Goal: Task Accomplishment & Management: Manage account settings

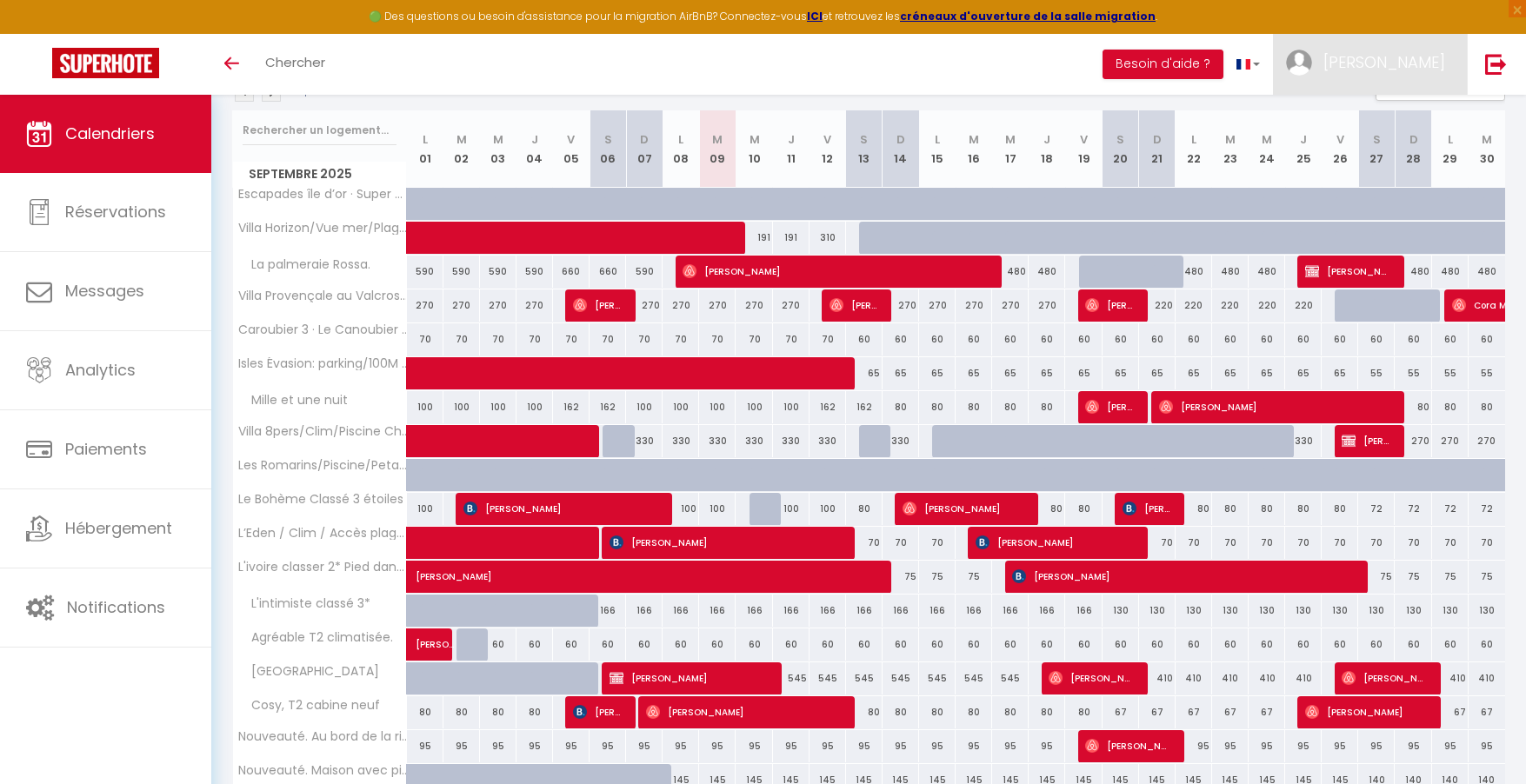
click at [1312, 73] on img at bounding box center [1299, 63] width 26 height 26
click at [1368, 124] on link "Paramètres" at bounding box center [1397, 121] width 128 height 30
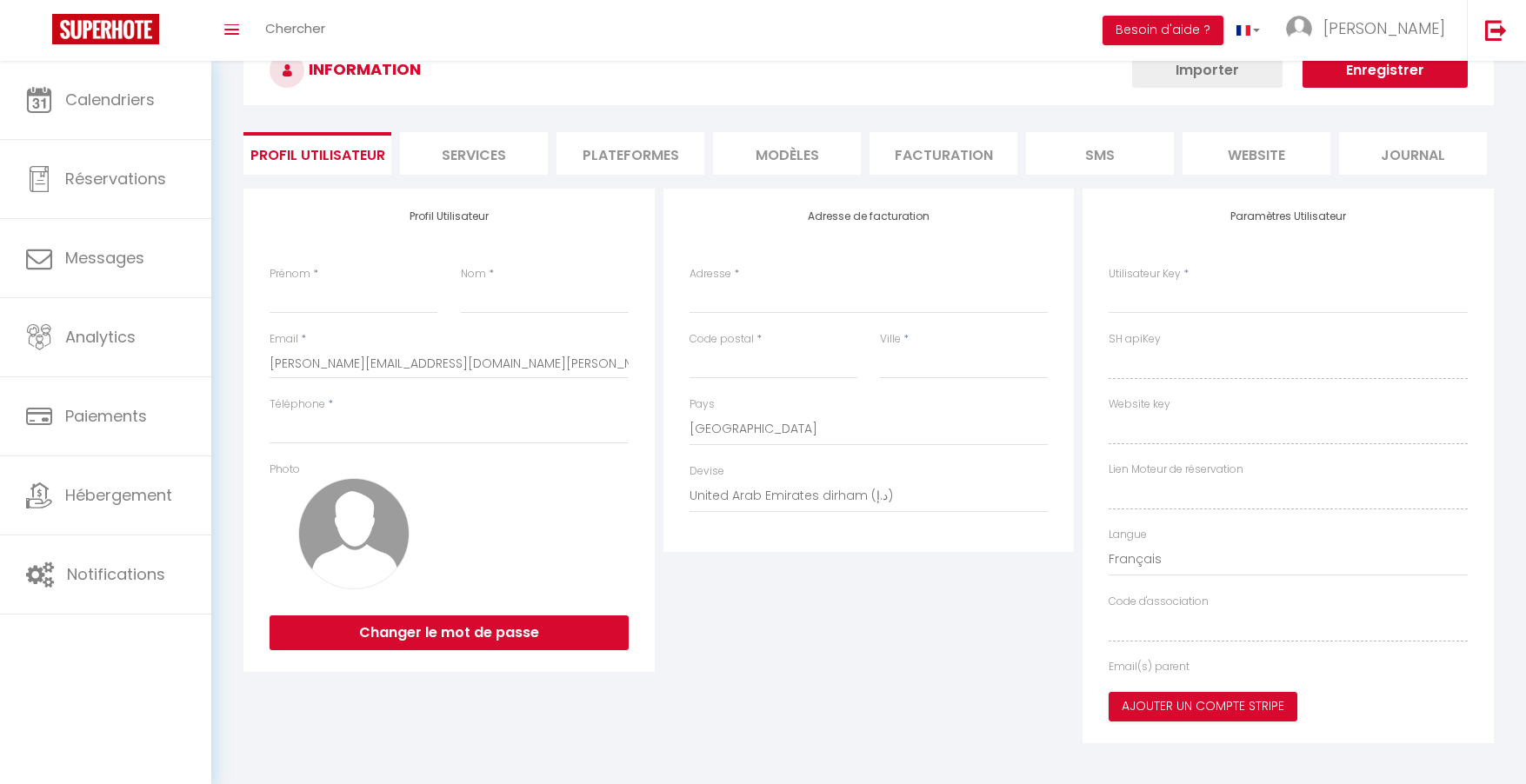
select select "fr"
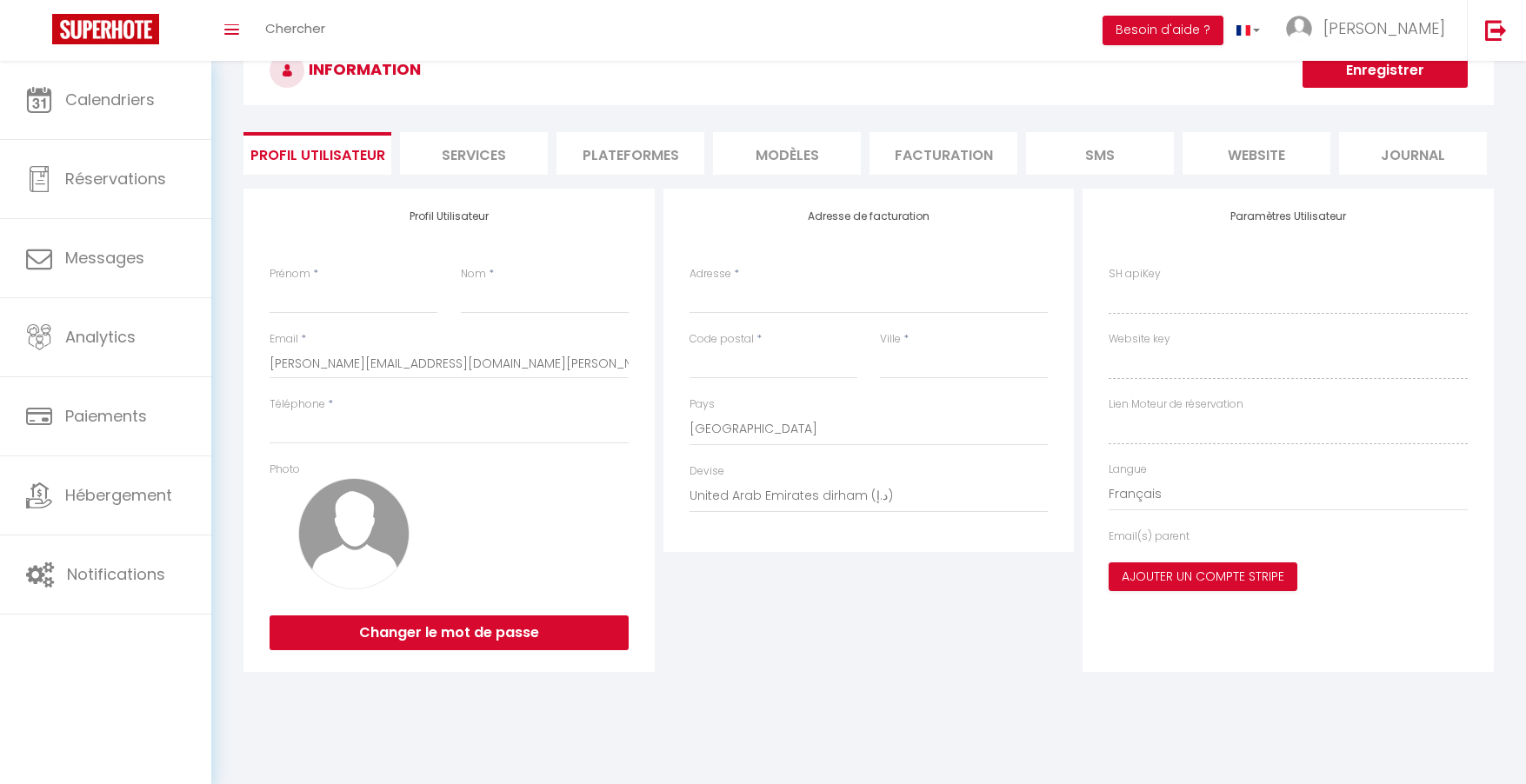
type input "[PERSON_NAME]"
type input "Foraste"
type input "0646260422"
type input "[STREET_ADDRESS] roux"
type input "83250"
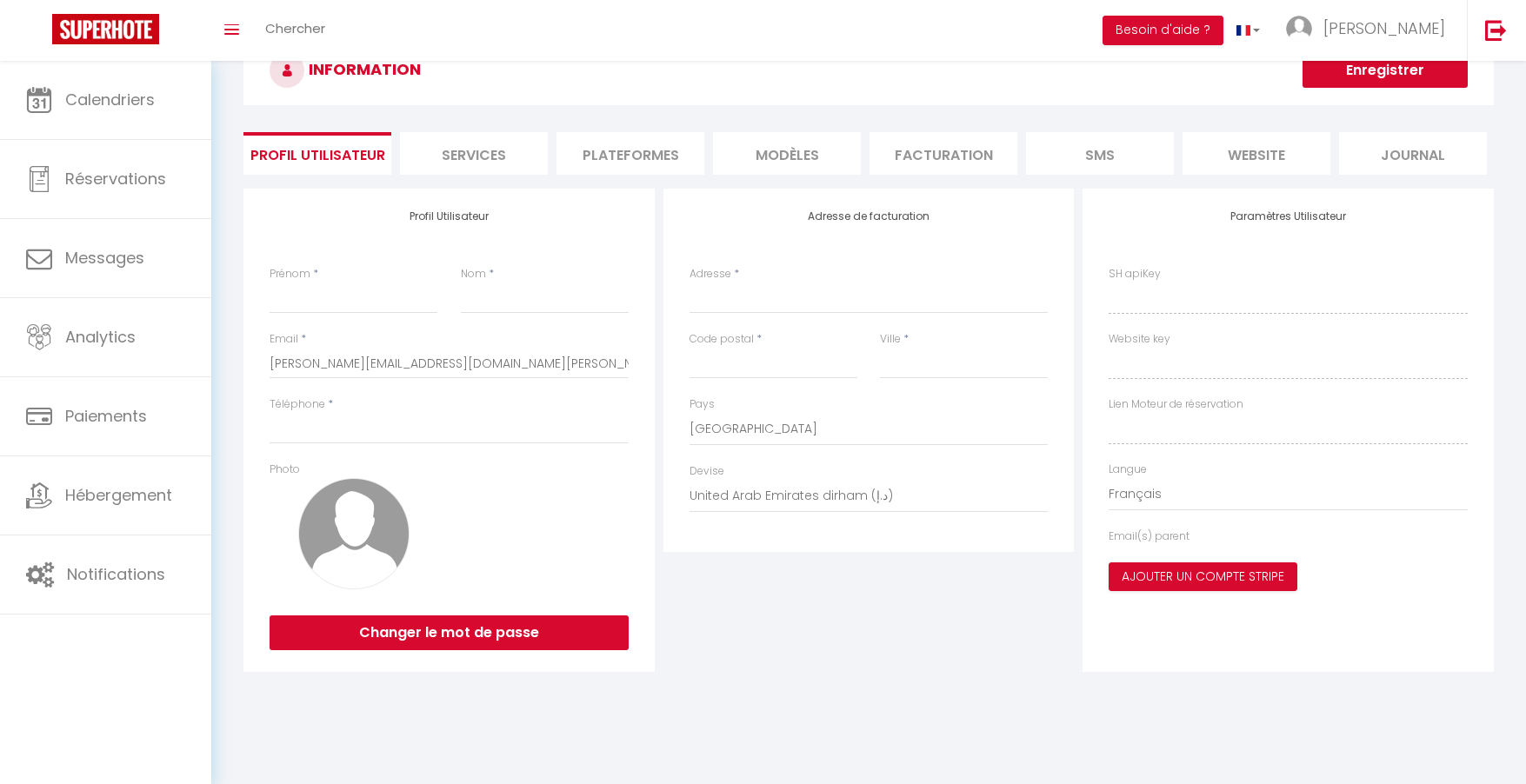
type input "LA LONDE LES MAURES"
select select "28"
type input "QooV51fMjQIrava63YQBgabAI"
type input "SOc4mKAXwJK9ClcT49Xh11s0w"
type input "[URL][DOMAIN_NAME]"
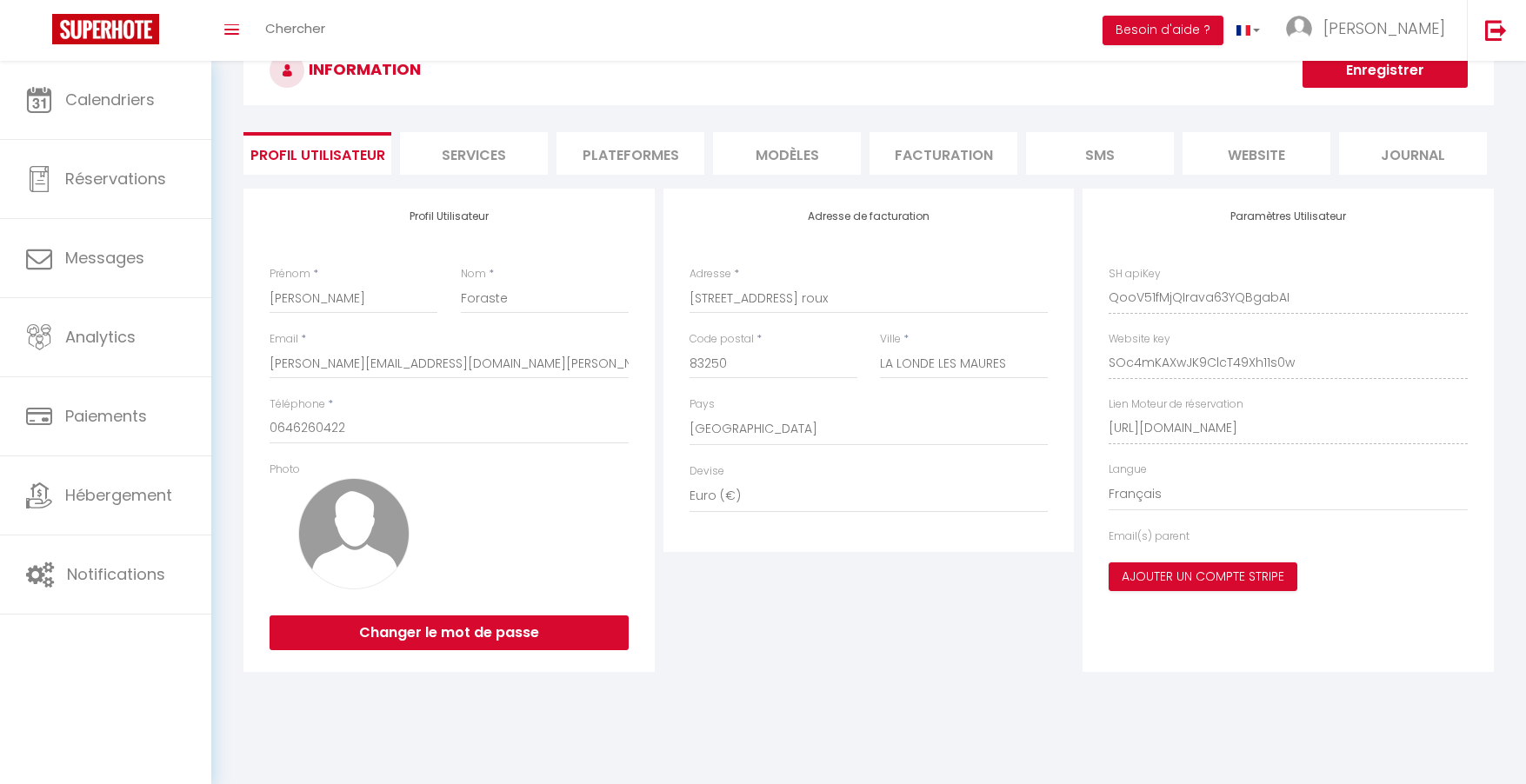
scroll to position [95, 0]
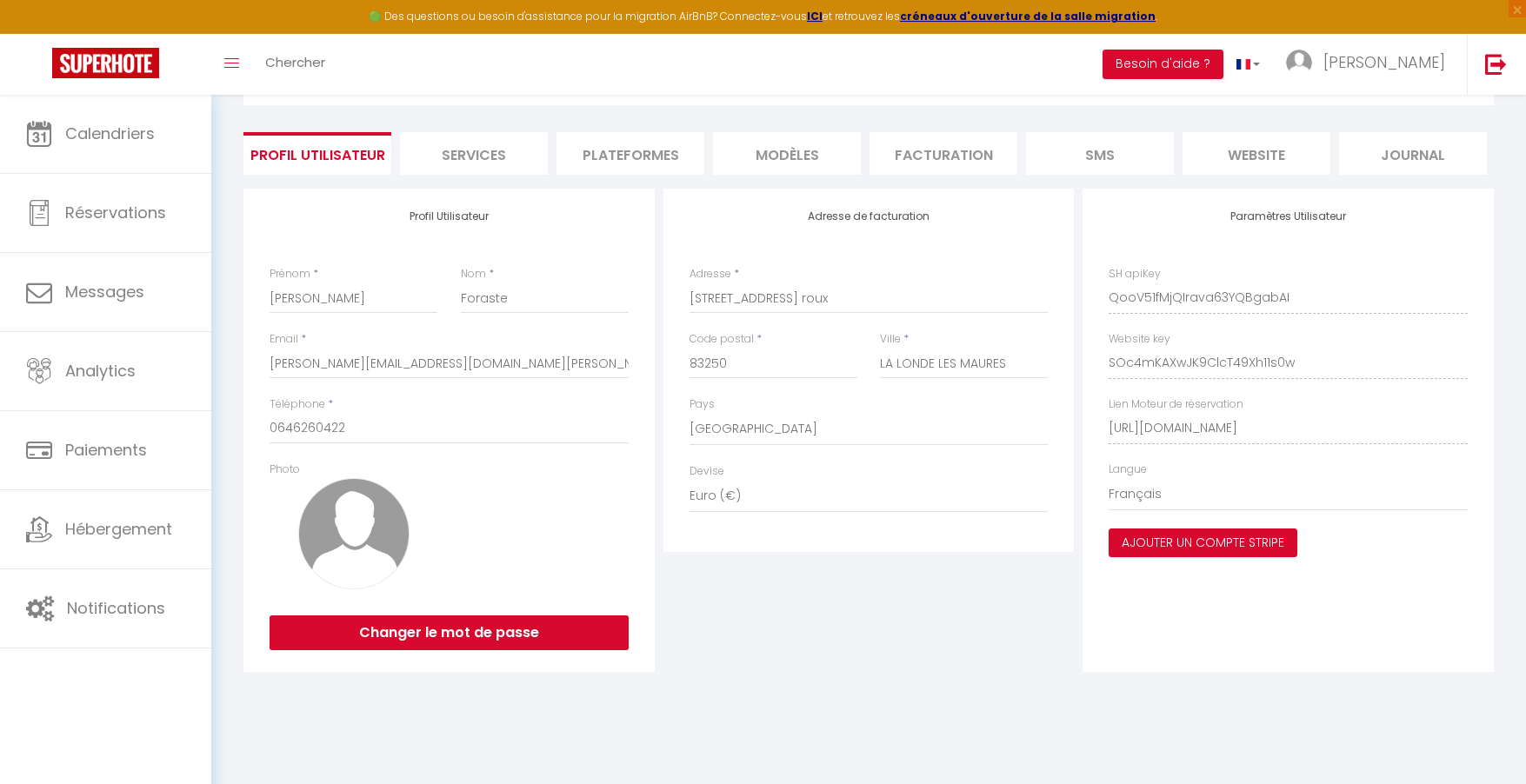
click at [642, 167] on li "Plateformes" at bounding box center [630, 153] width 148 height 42
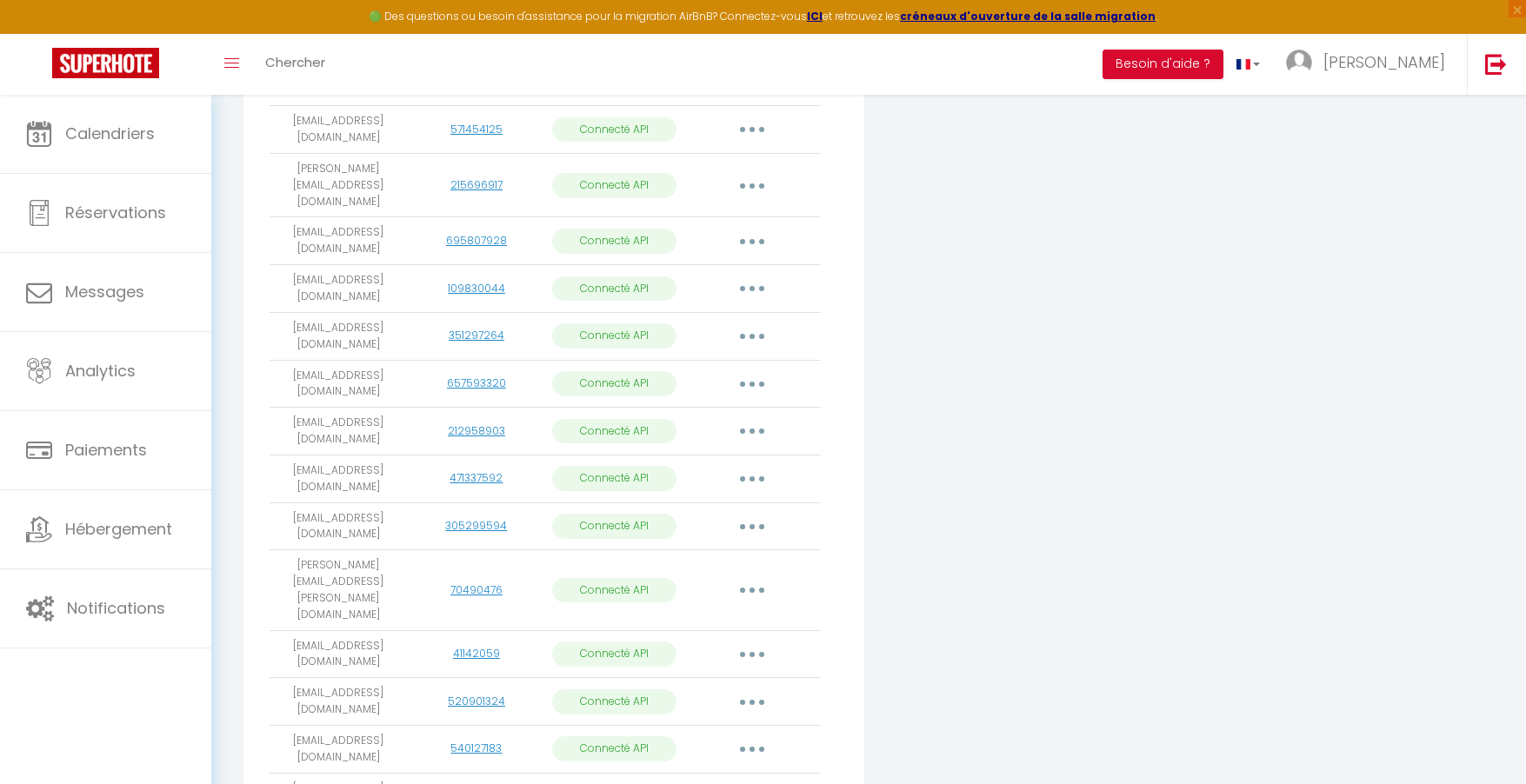
scroll to position [555, 0]
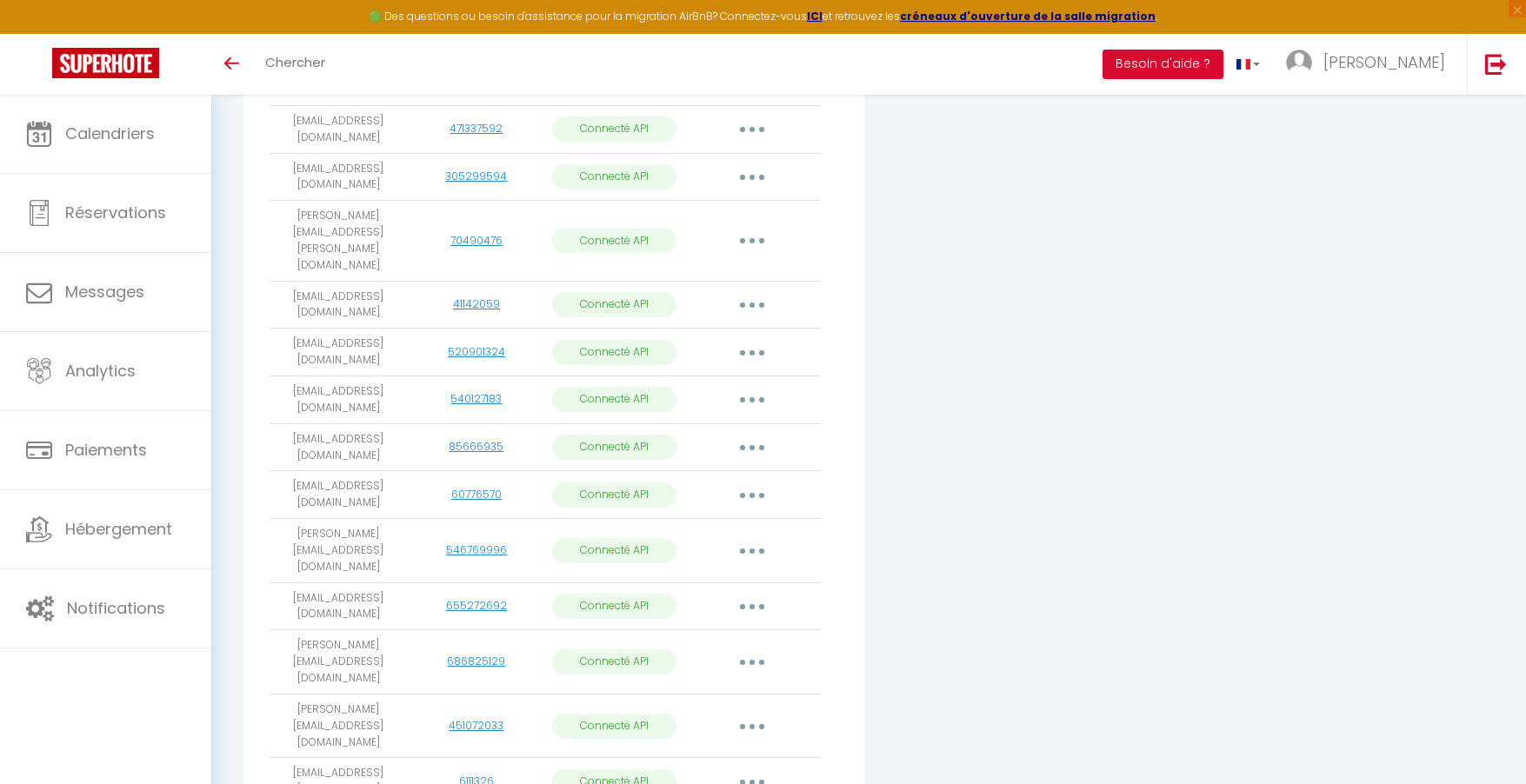
scroll to position [886, 0]
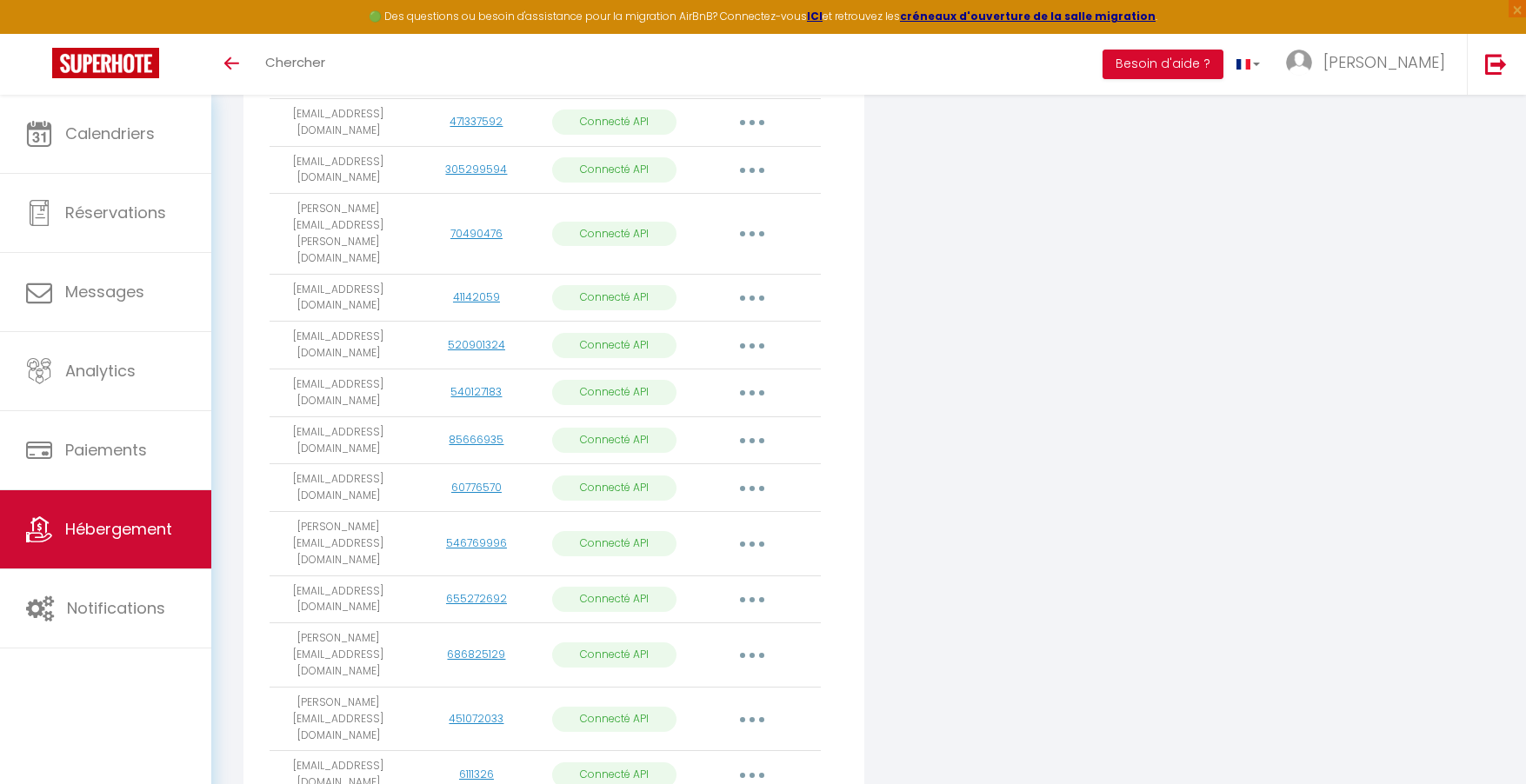
click at [117, 519] on span "Hébergement" at bounding box center [119, 529] width 107 height 22
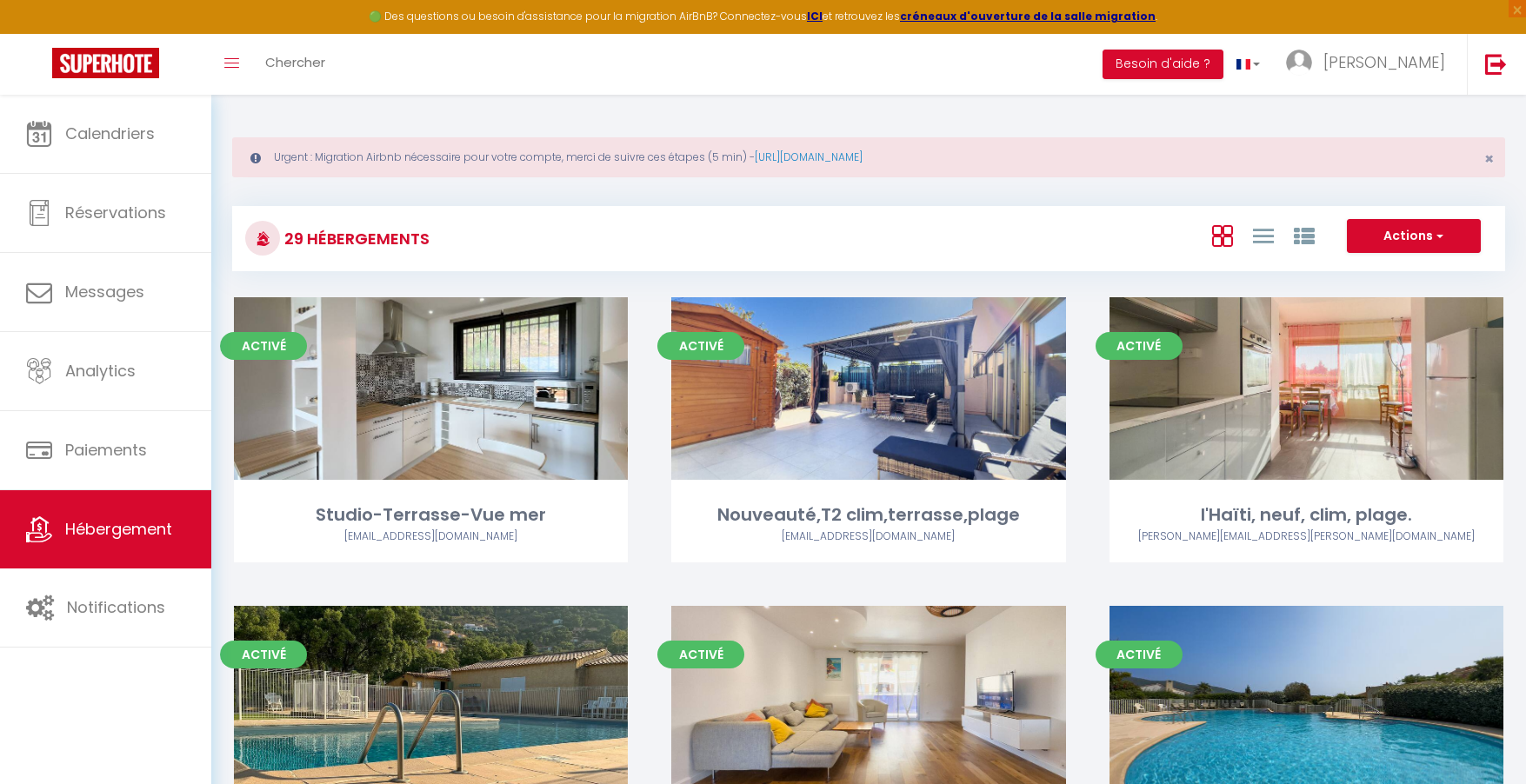
scroll to position [552, 0]
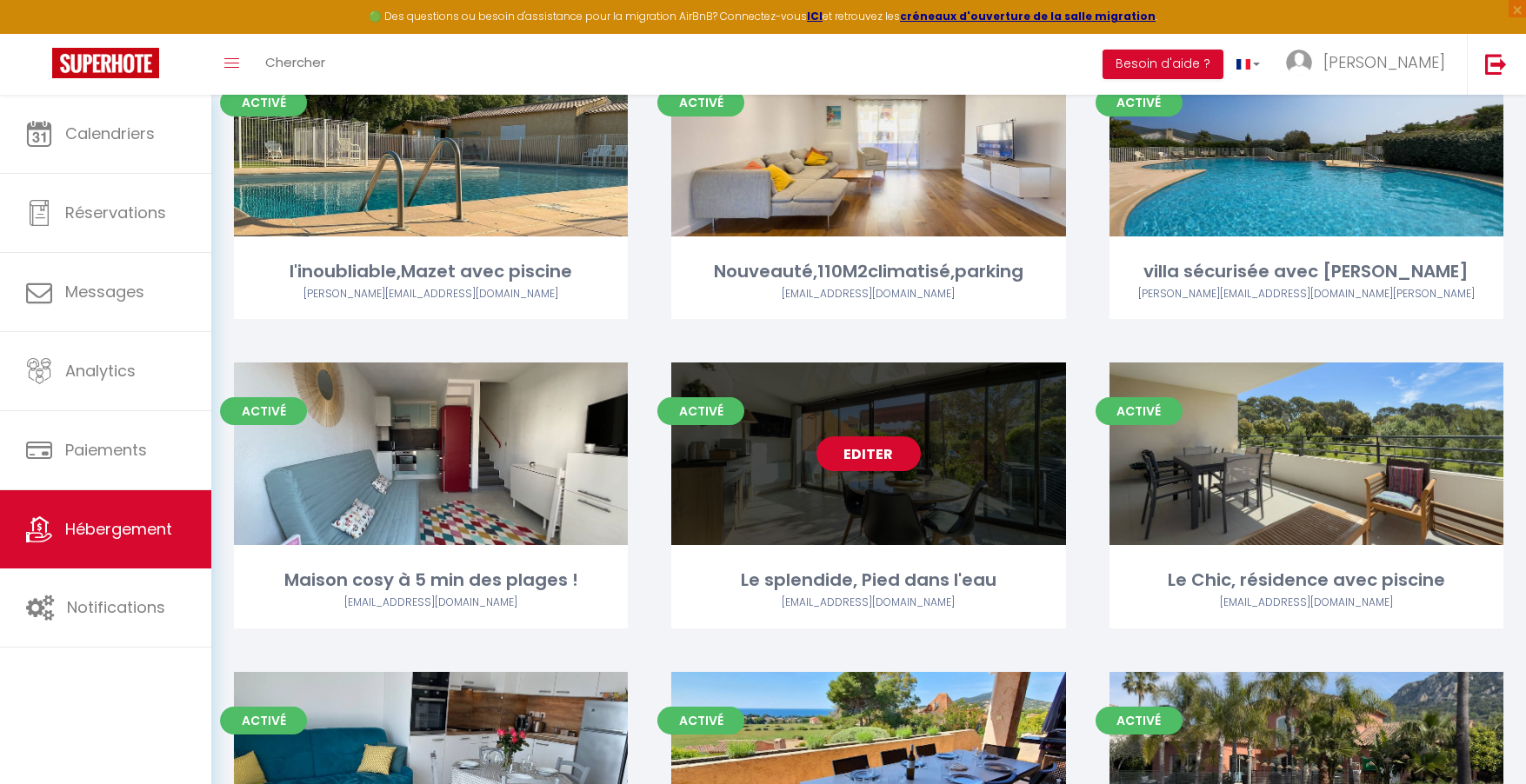
click at [840, 495] on div "Editer" at bounding box center [869, 454] width 394 height 183
select select "3"
select select "2"
select select "1"
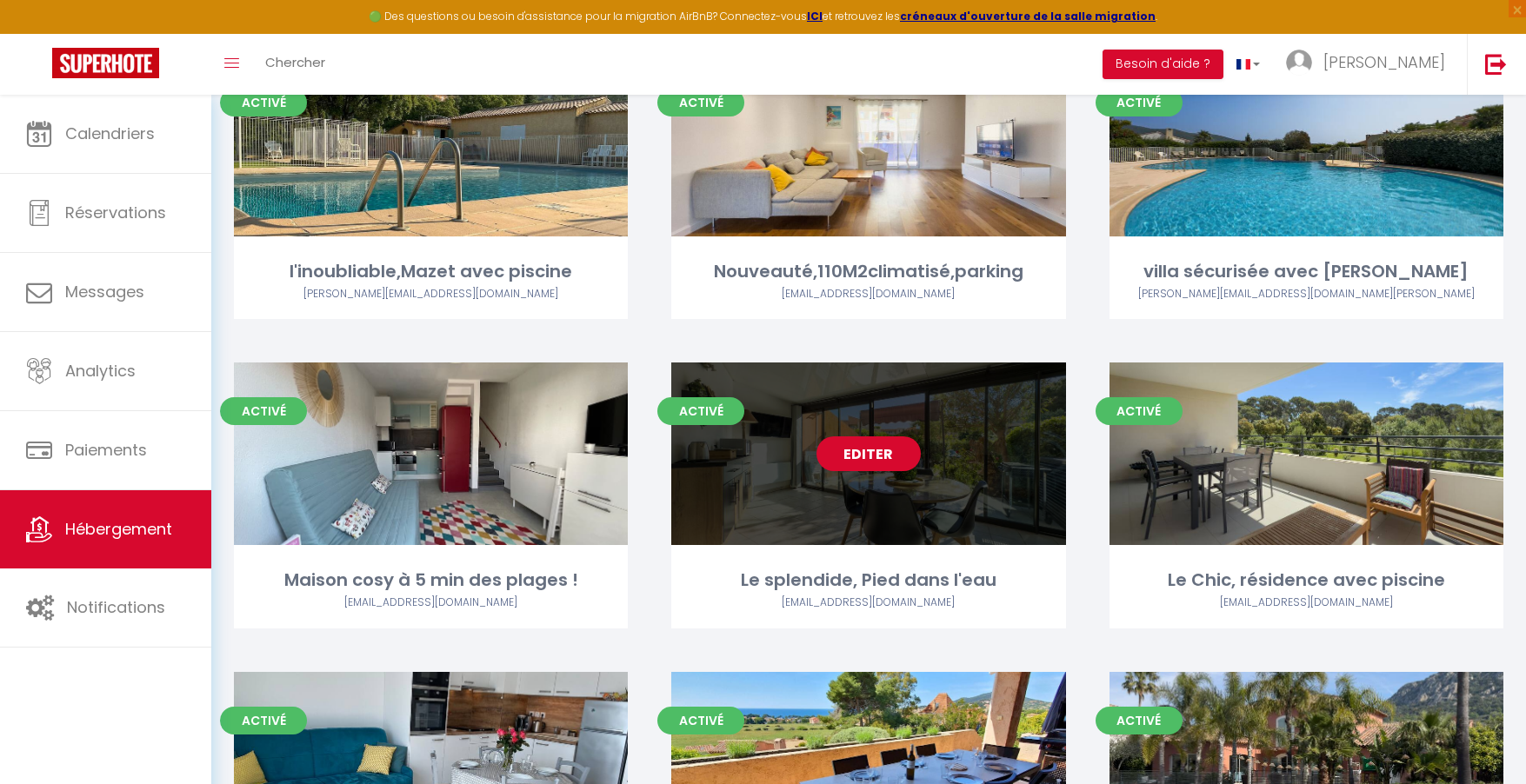
select select "28"
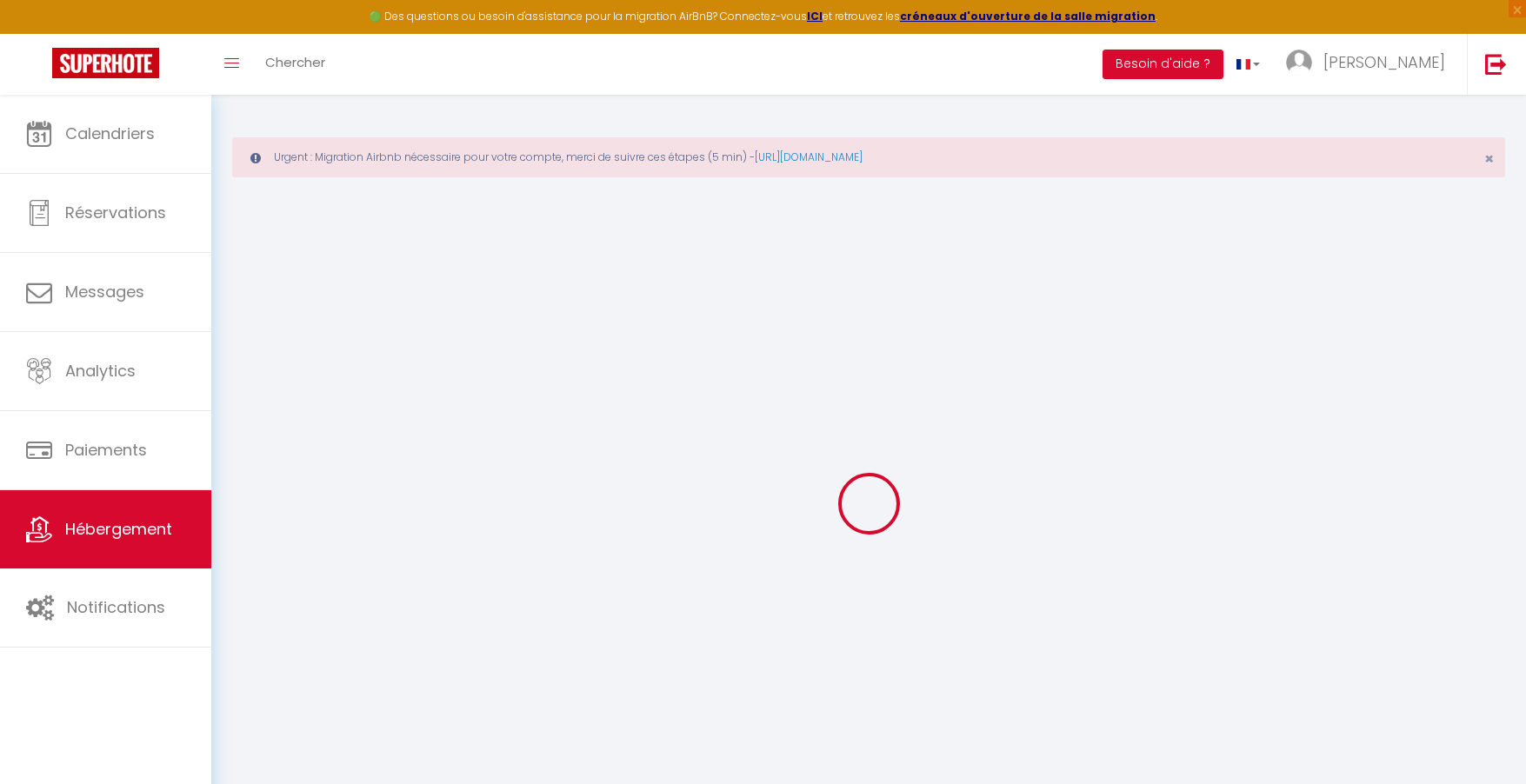
select select
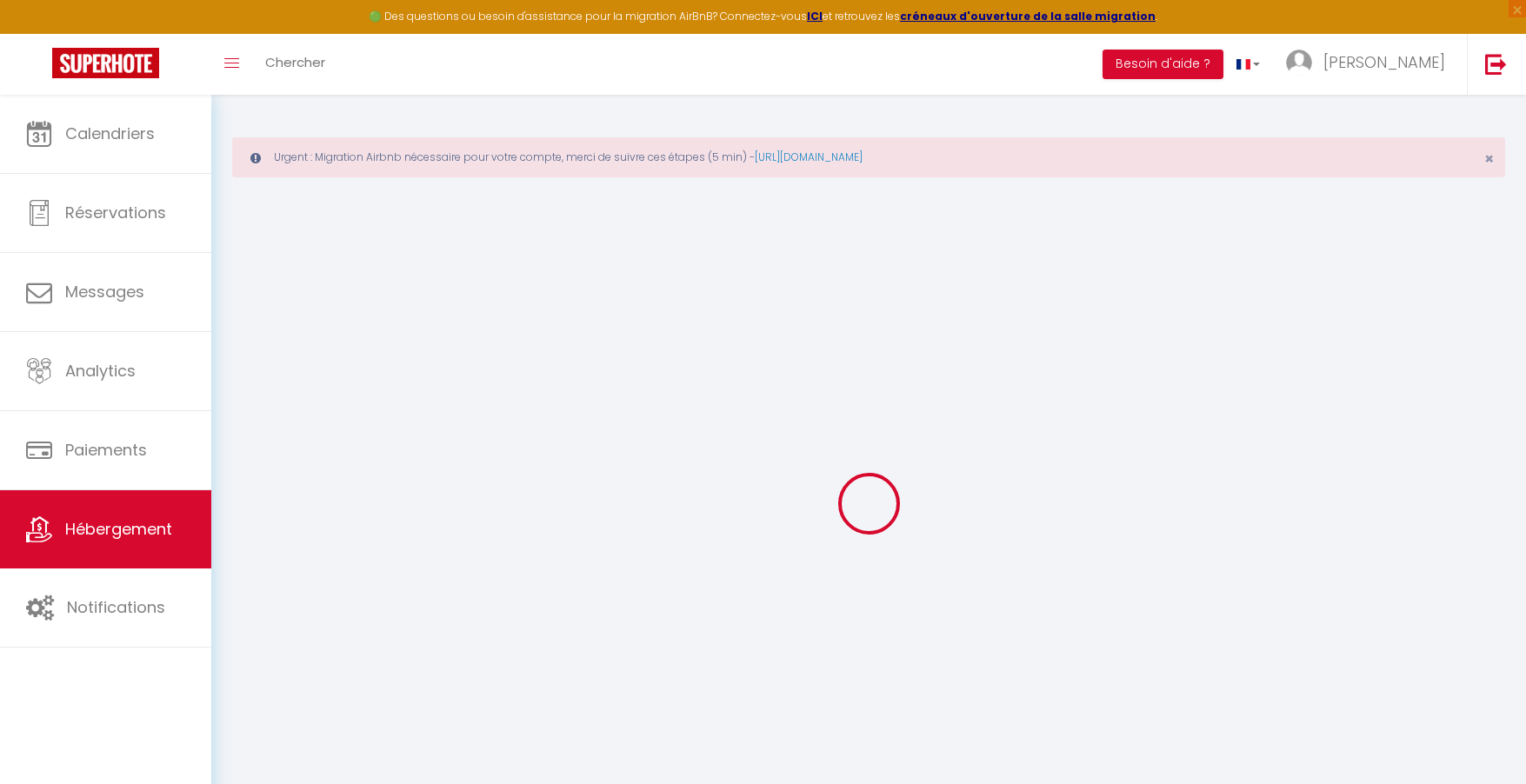
select select
checkbox input "false"
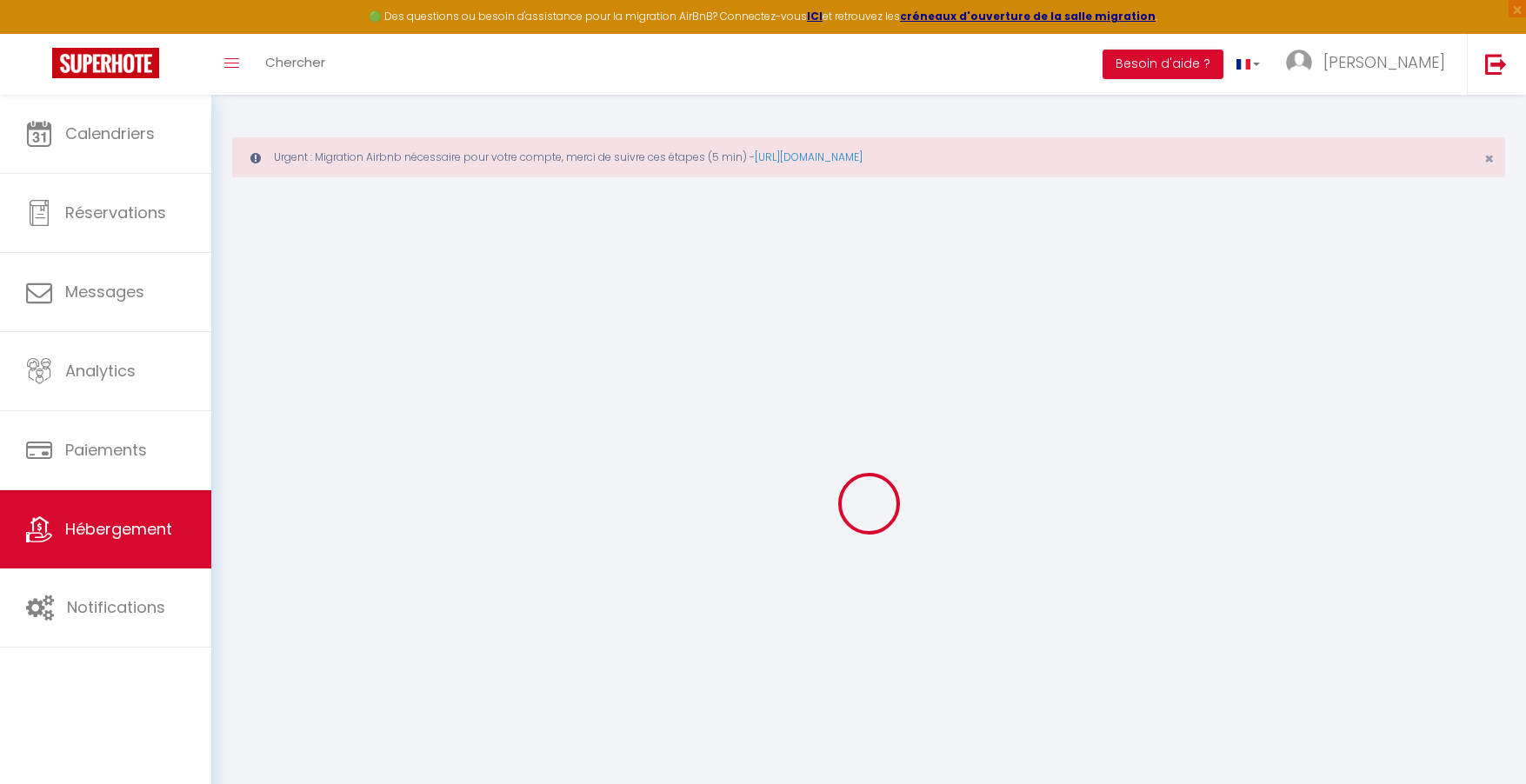
select select
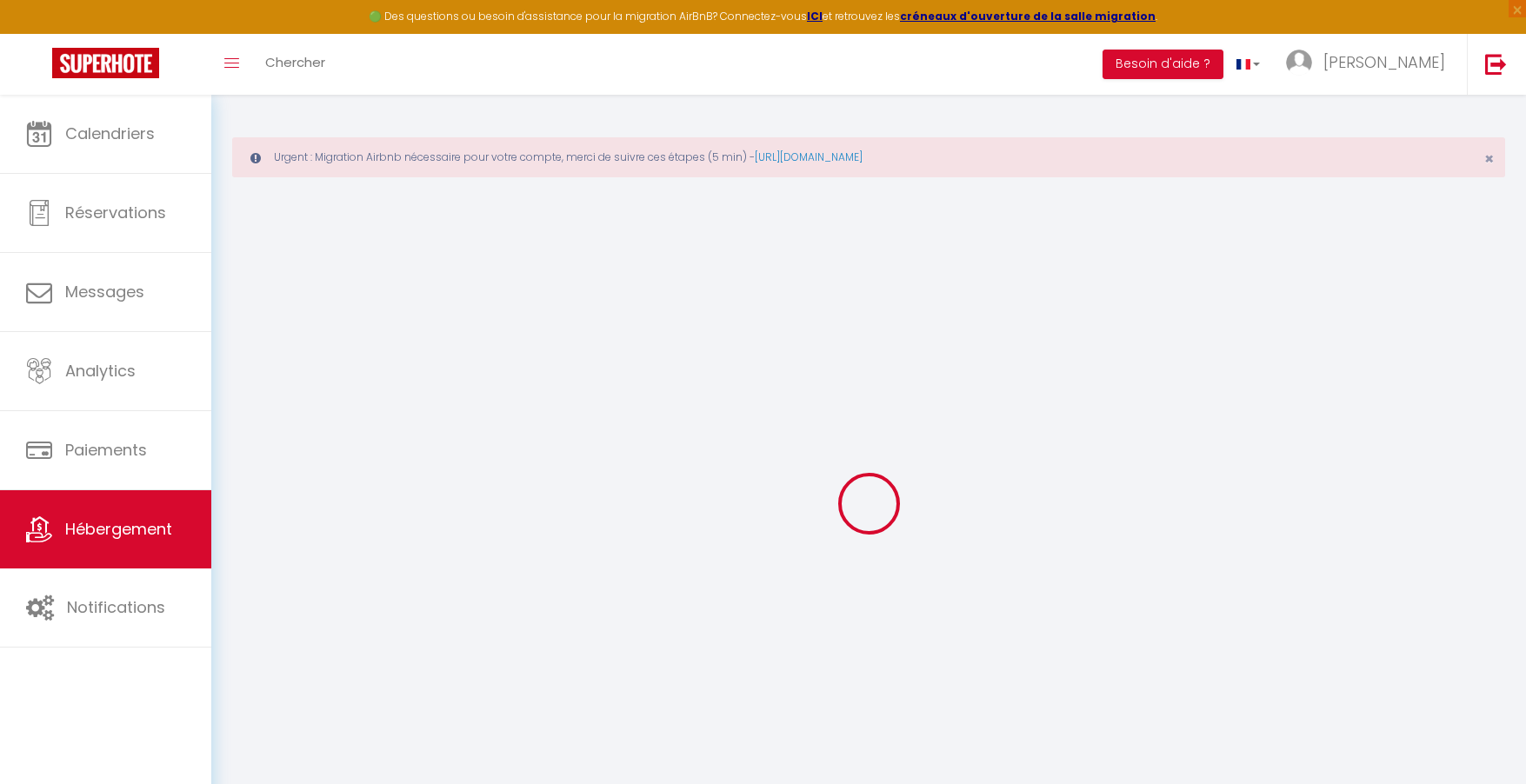
select select
checkbox input "false"
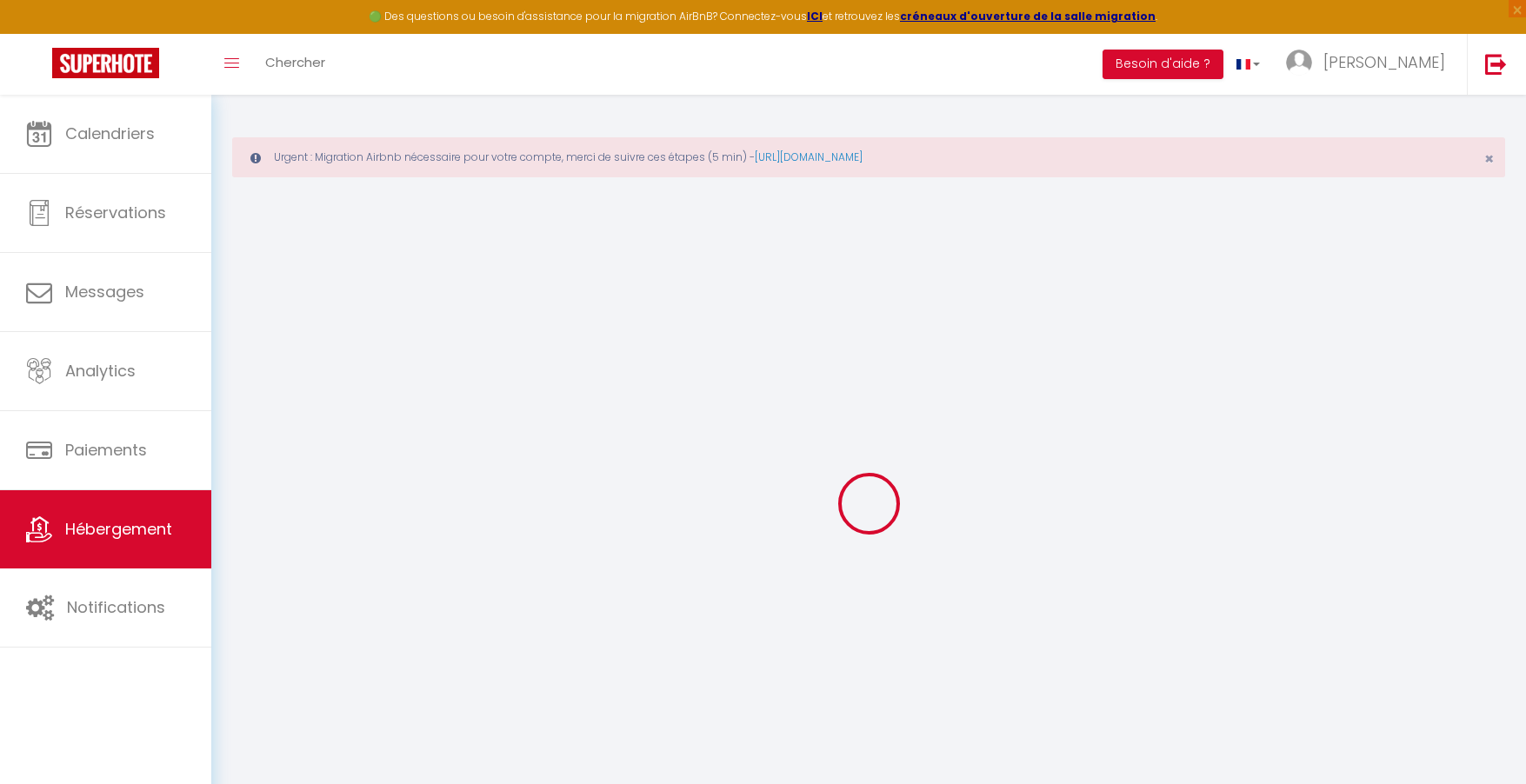
checkbox input "false"
select select
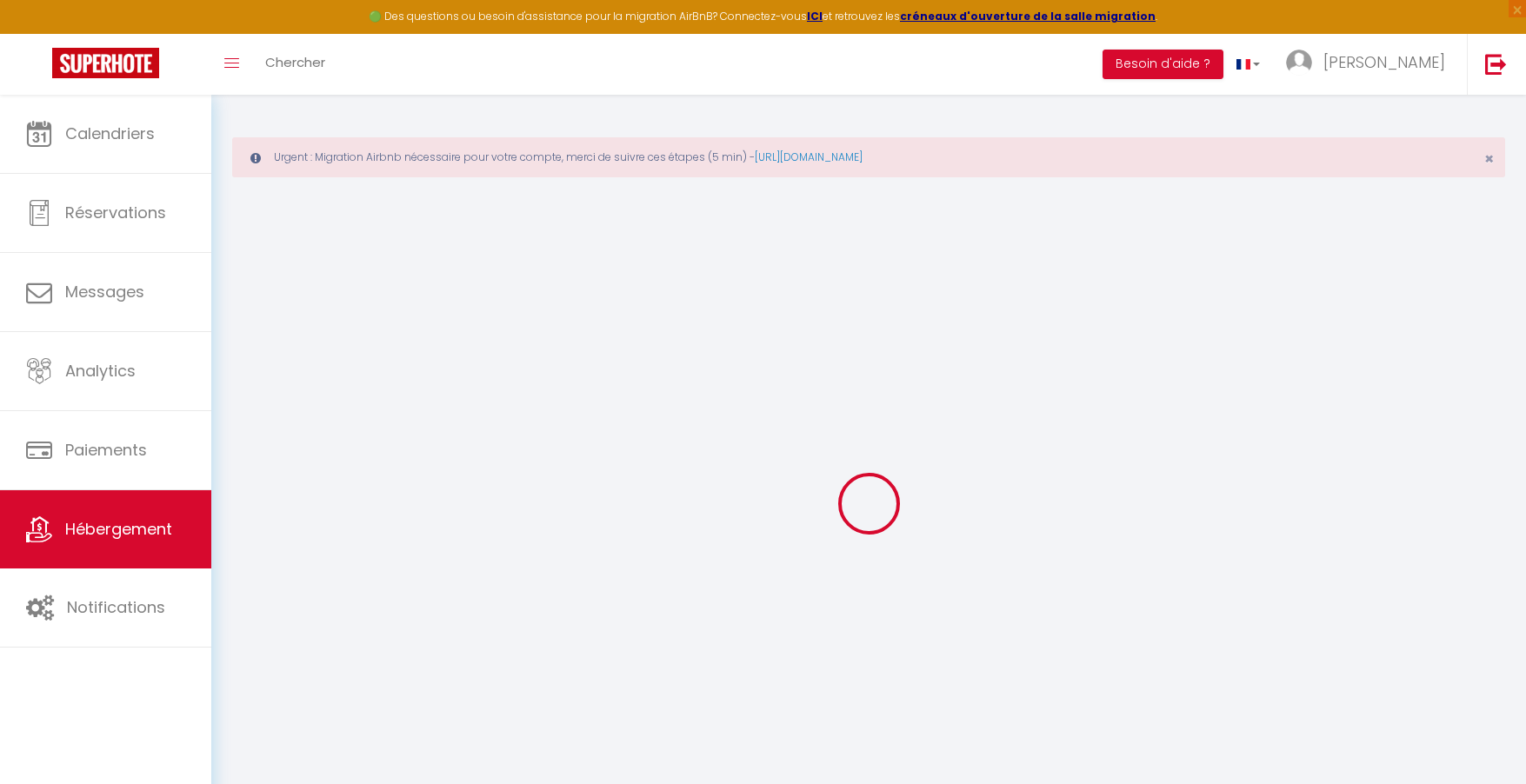
select select
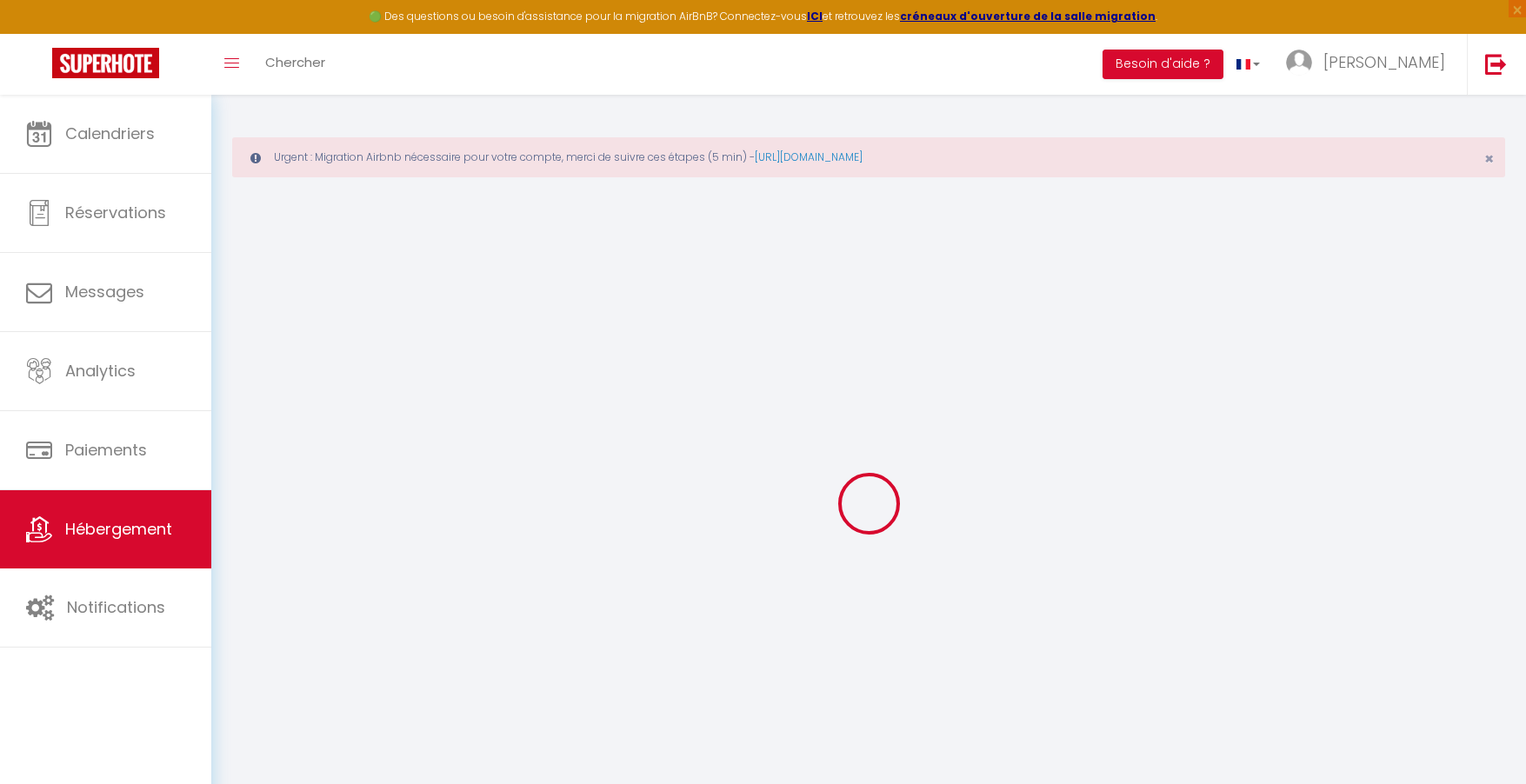
checkbox input "false"
select select
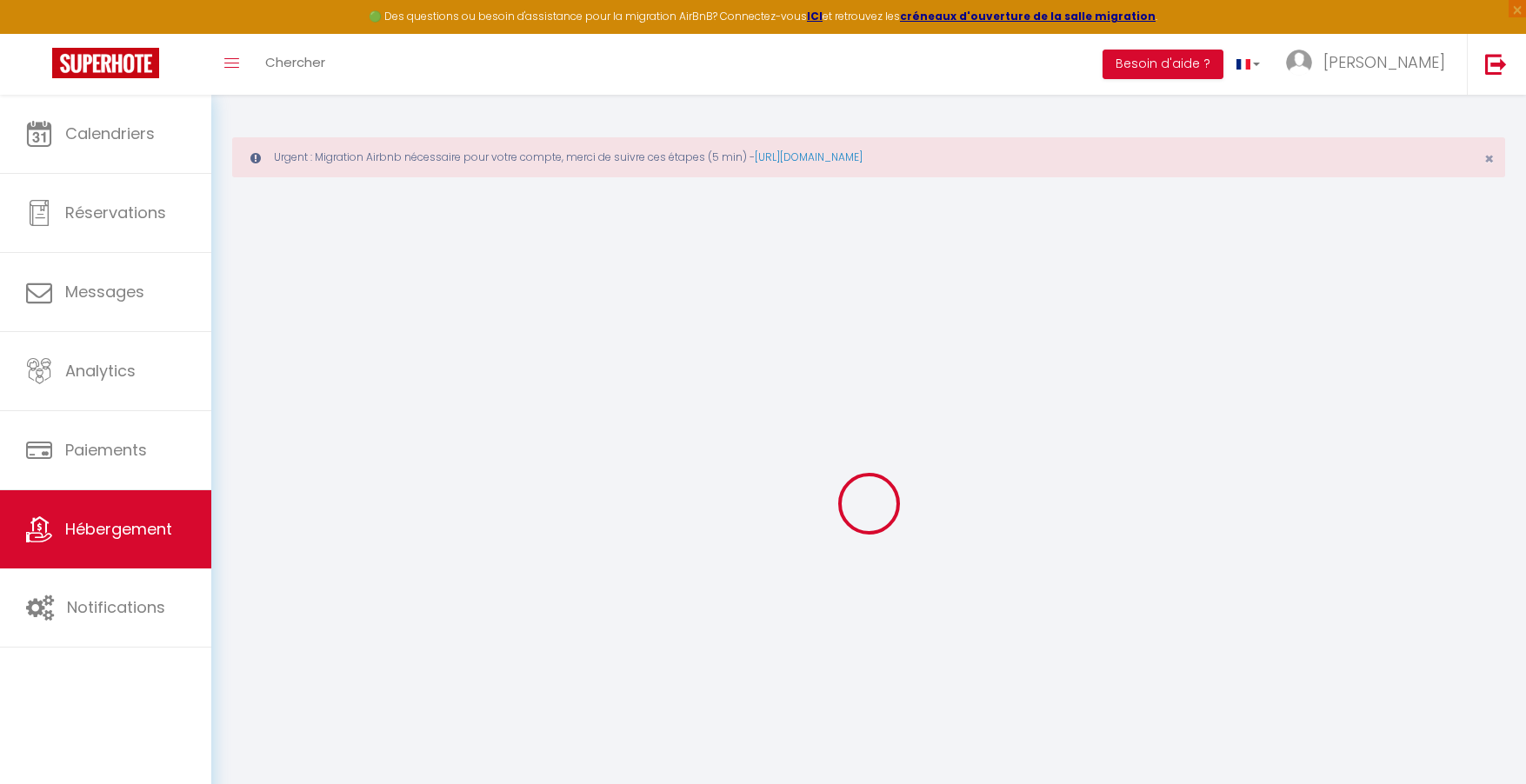
select select
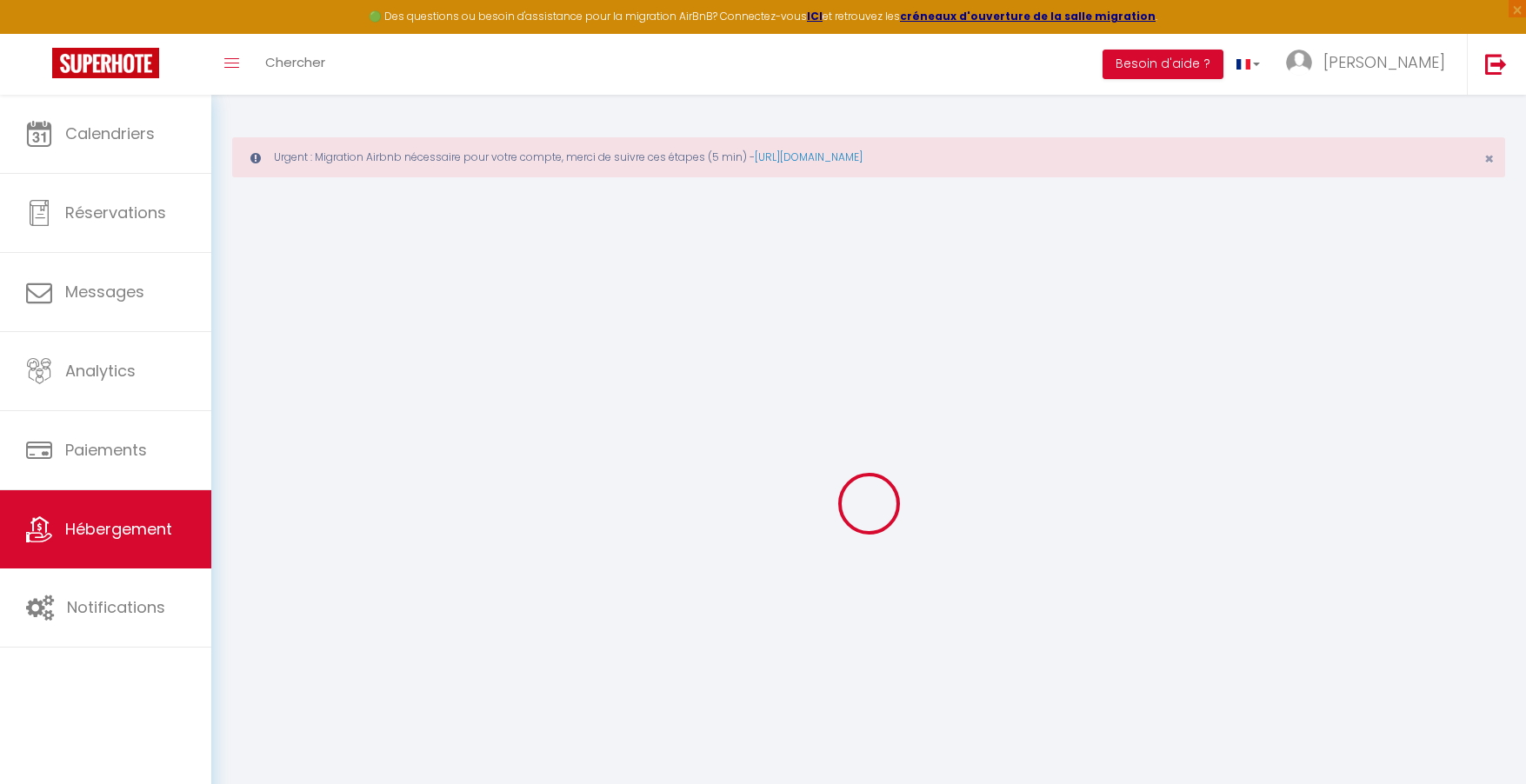
select select
checkbox input "false"
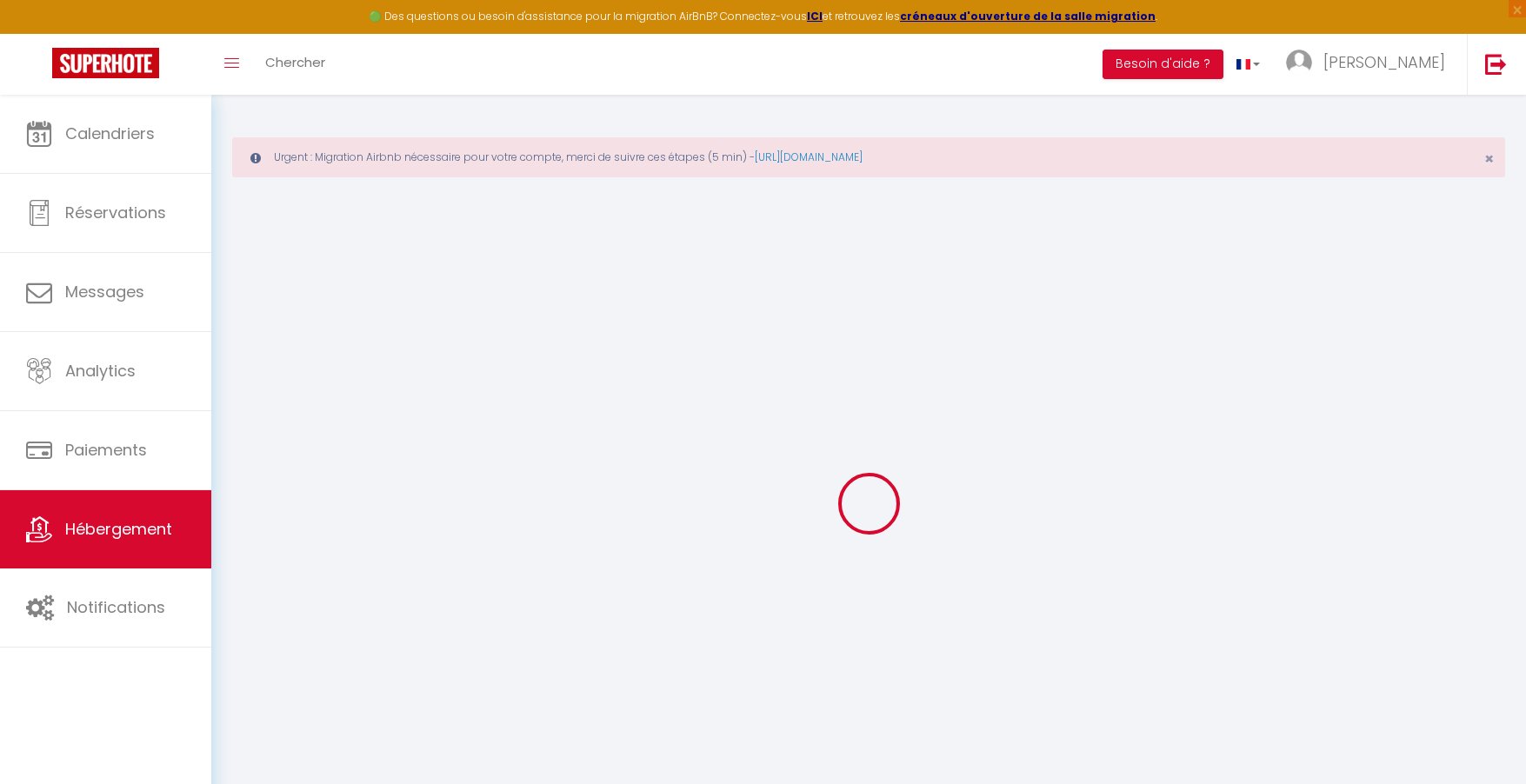
checkbox input "false"
select select
select select "+ 18 %"
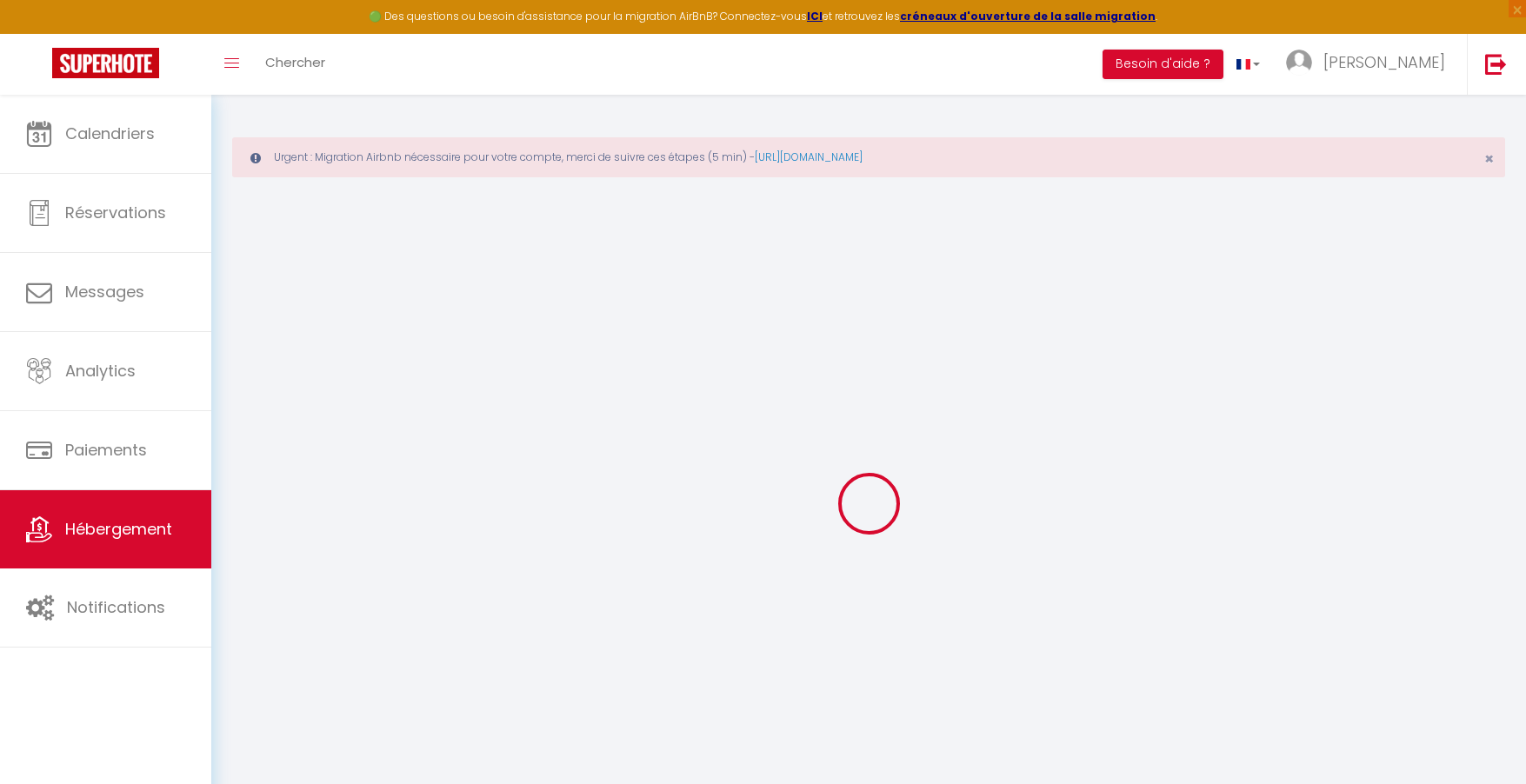
select select
checkbox input "false"
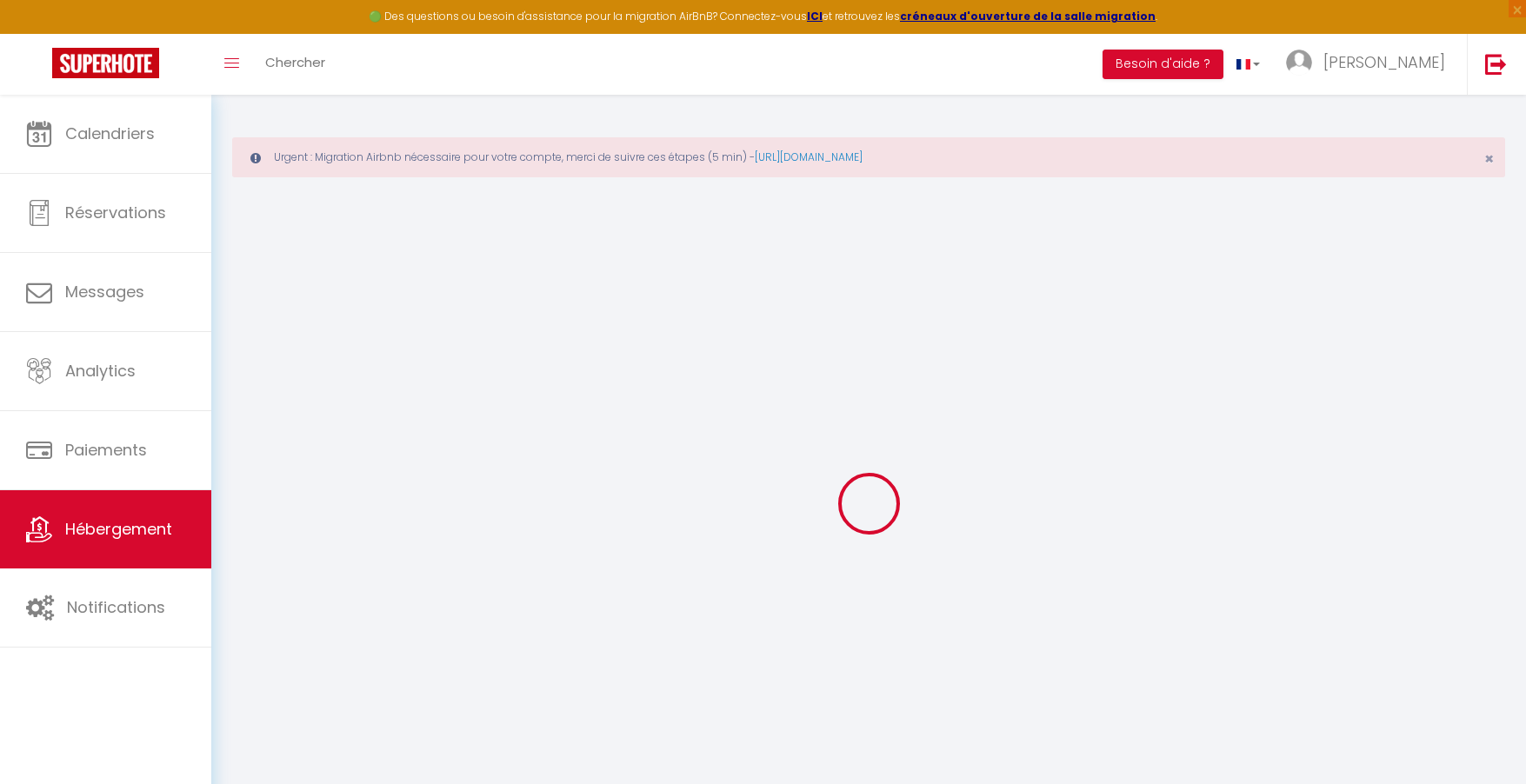
checkbox input "false"
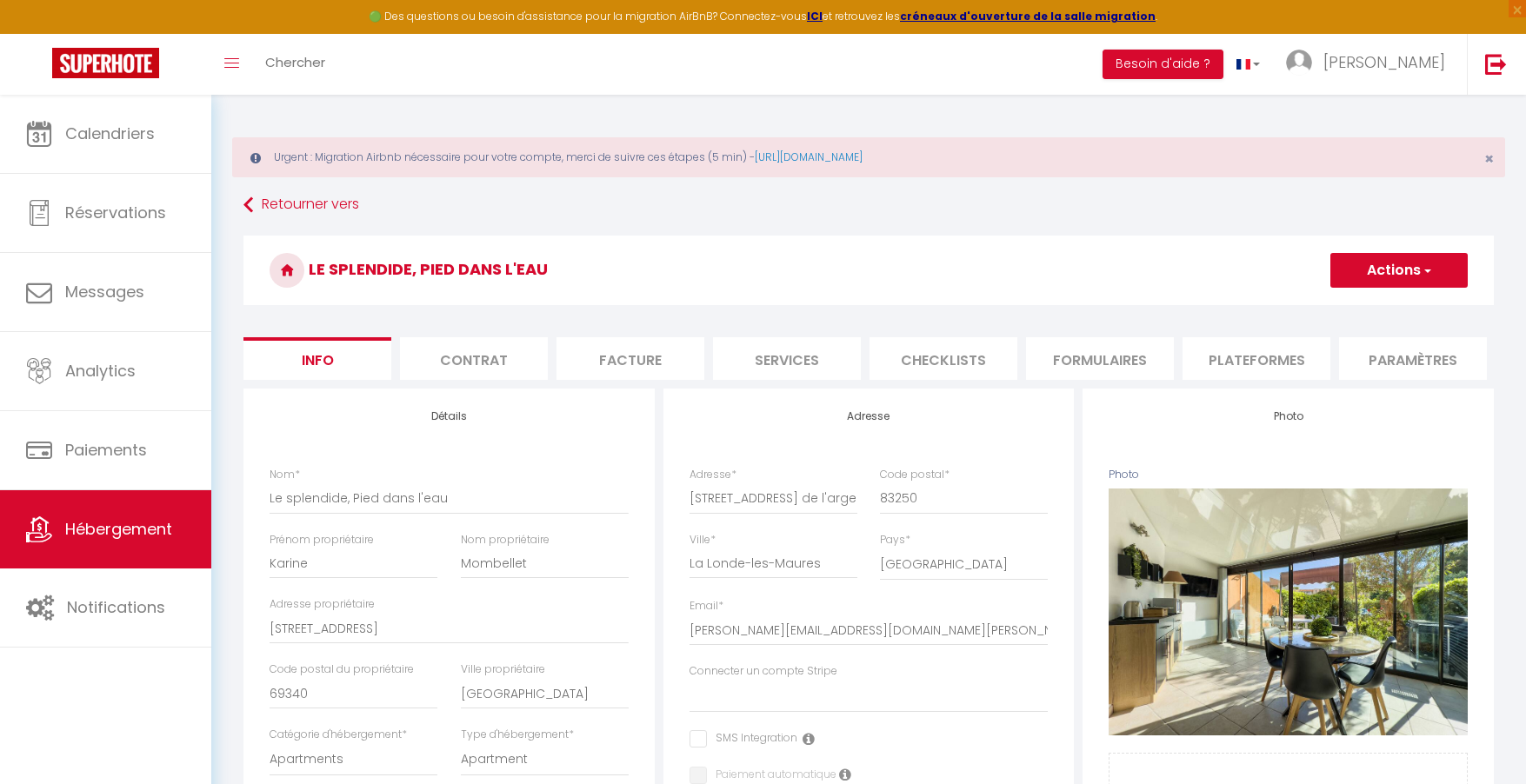
click at [1213, 352] on li "Plateformes" at bounding box center [1257, 358] width 148 height 42
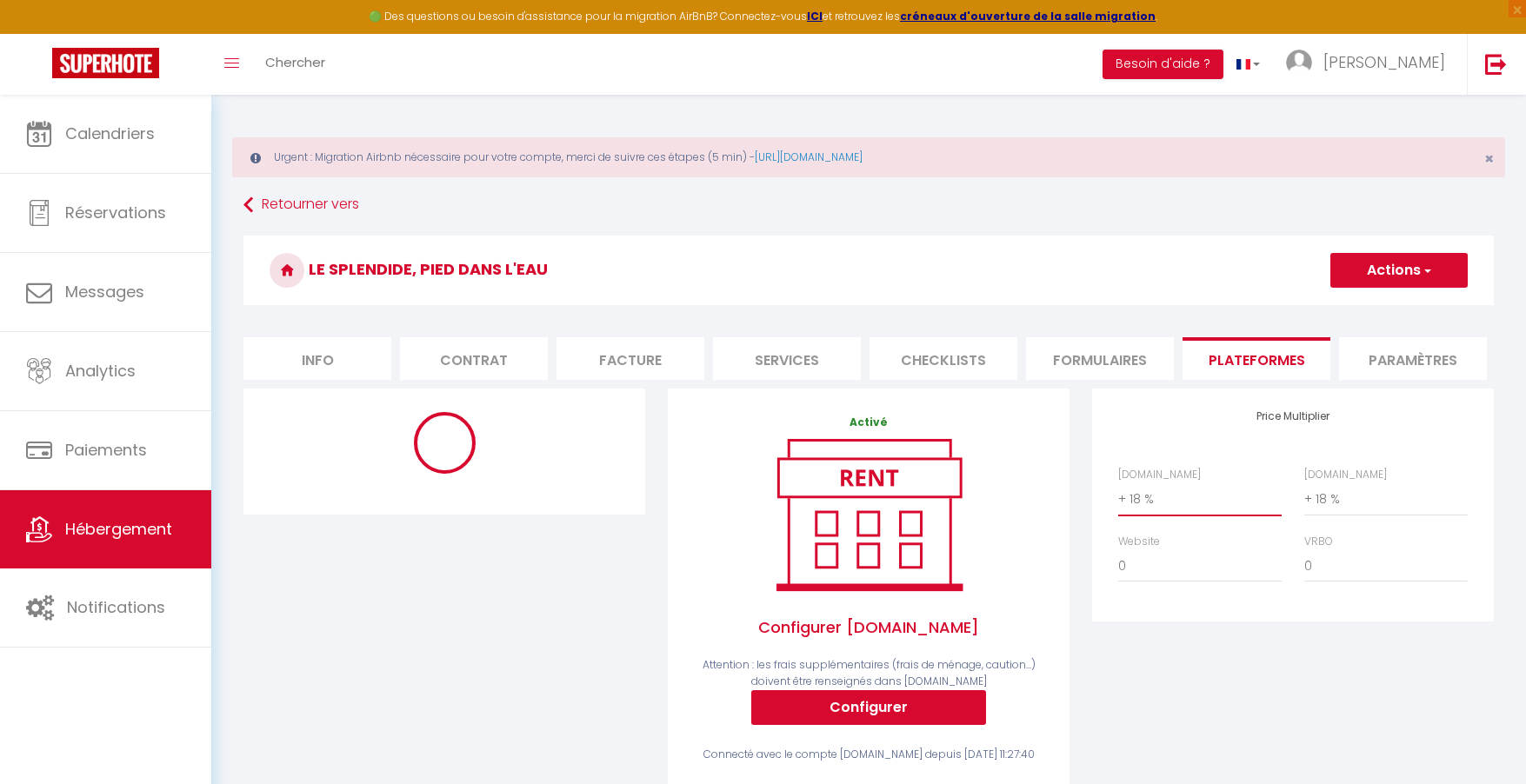
click at [1147, 515] on select "0 + 1 % + 2 % + 3 % + 4 % + 5 % + 6 % + 7 % + 8 % + 9 %" at bounding box center [1200, 499] width 163 height 33
select select "+ 22 %"
click at [1324, 516] on select "0 + 1 % + 2 % + 3 % + 4 % + 5 % + 6 % + 7 % + 8 % + 9 %" at bounding box center [1386, 499] width 163 height 33
select select "+ 22 %"
click at [1416, 273] on button "Actions" at bounding box center [1398, 270] width 137 height 35
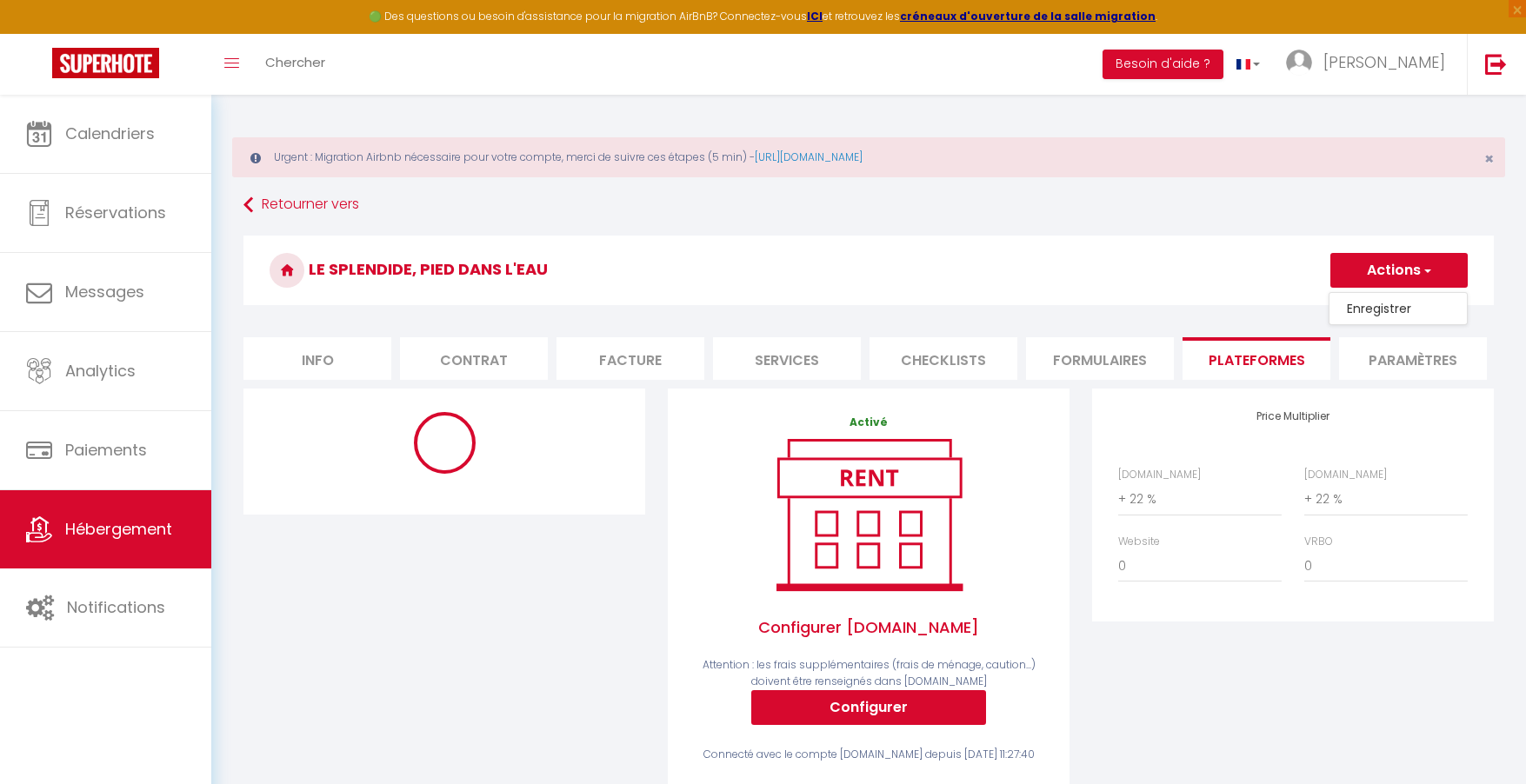
click at [1381, 304] on link "Enregistrer" at bounding box center [1398, 309] width 137 height 23
select select "365"
select select "EUR"
select select
select select "17774-1427316298489552041"
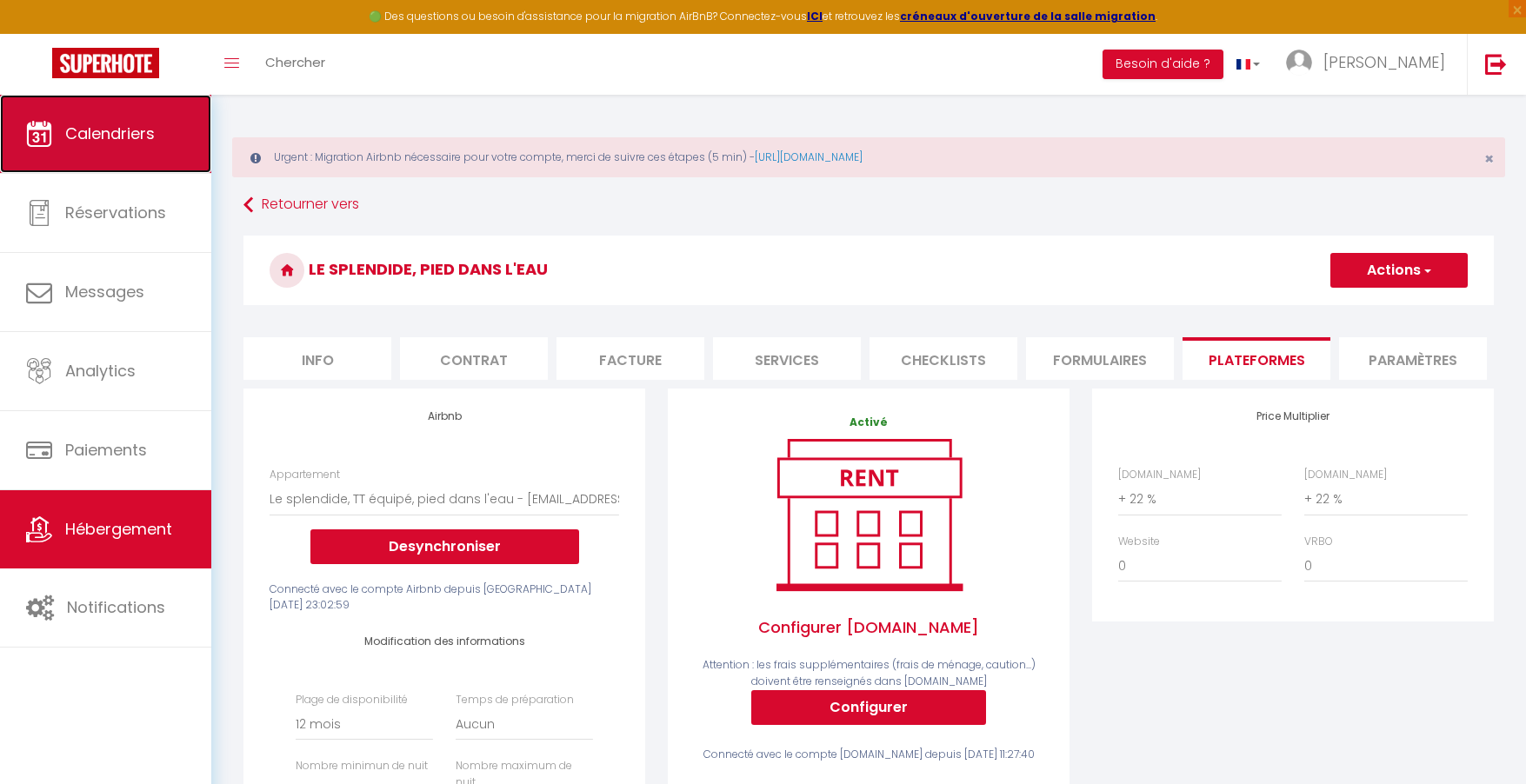
click at [103, 127] on span "Calendriers" at bounding box center [110, 133] width 89 height 22
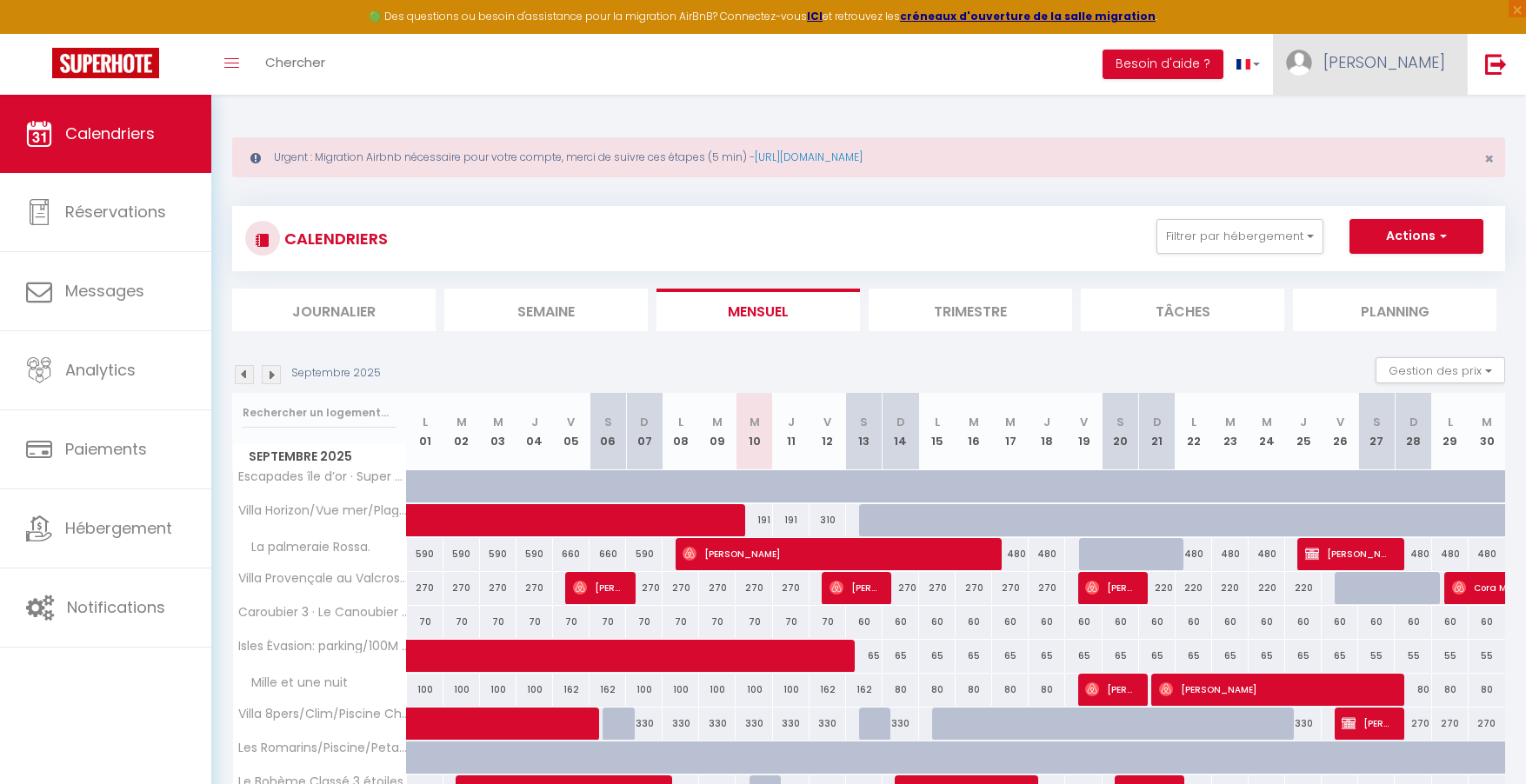
click at [1428, 70] on span "[PERSON_NAME]" at bounding box center [1384, 62] width 122 height 22
click at [1388, 156] on link "Équipe" at bounding box center [1397, 152] width 128 height 30
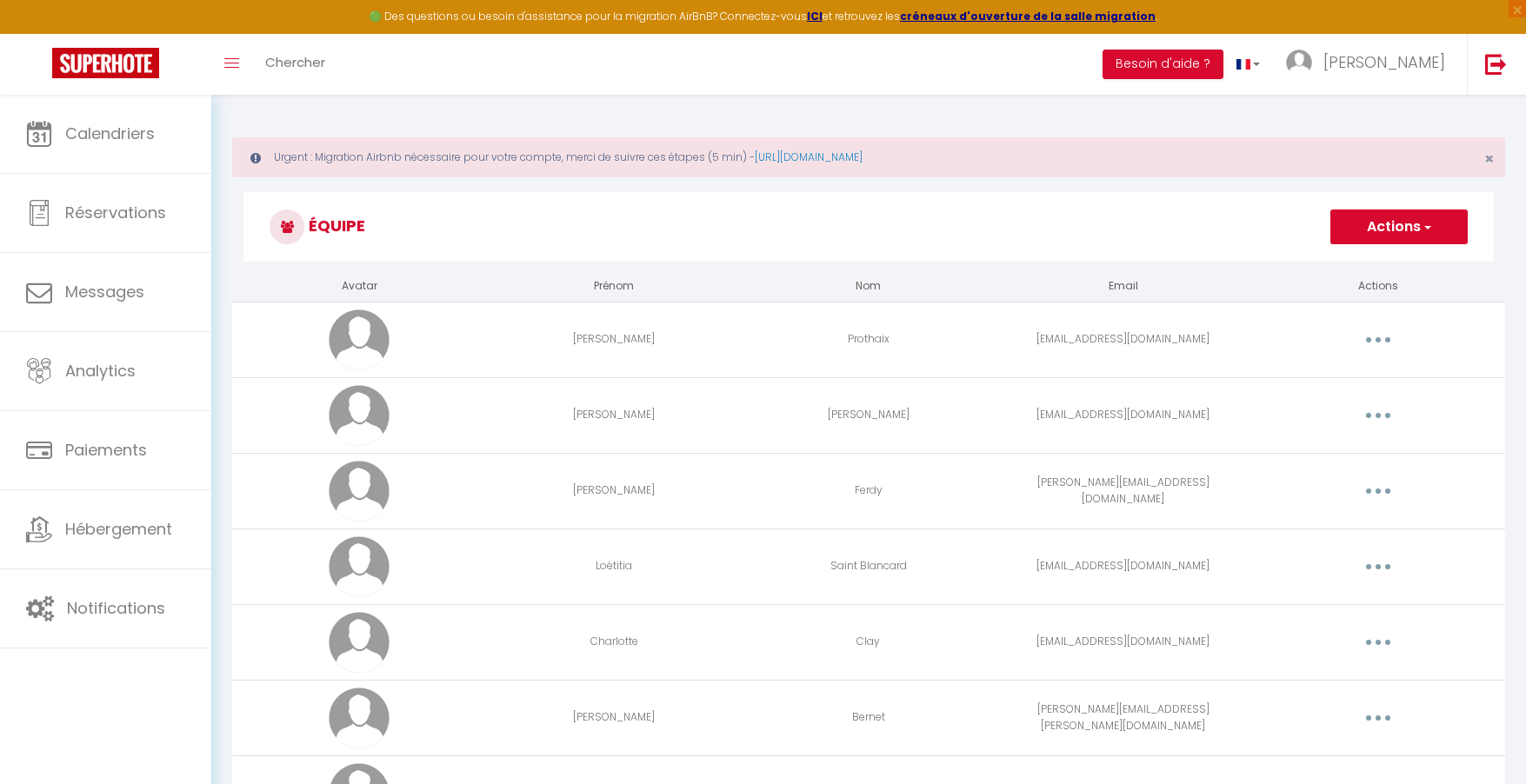
click at [1399, 228] on button "Actions" at bounding box center [1398, 226] width 137 height 35
click at [1378, 267] on link "Ajouter un nouvel utilisateur" at bounding box center [1364, 265] width 205 height 23
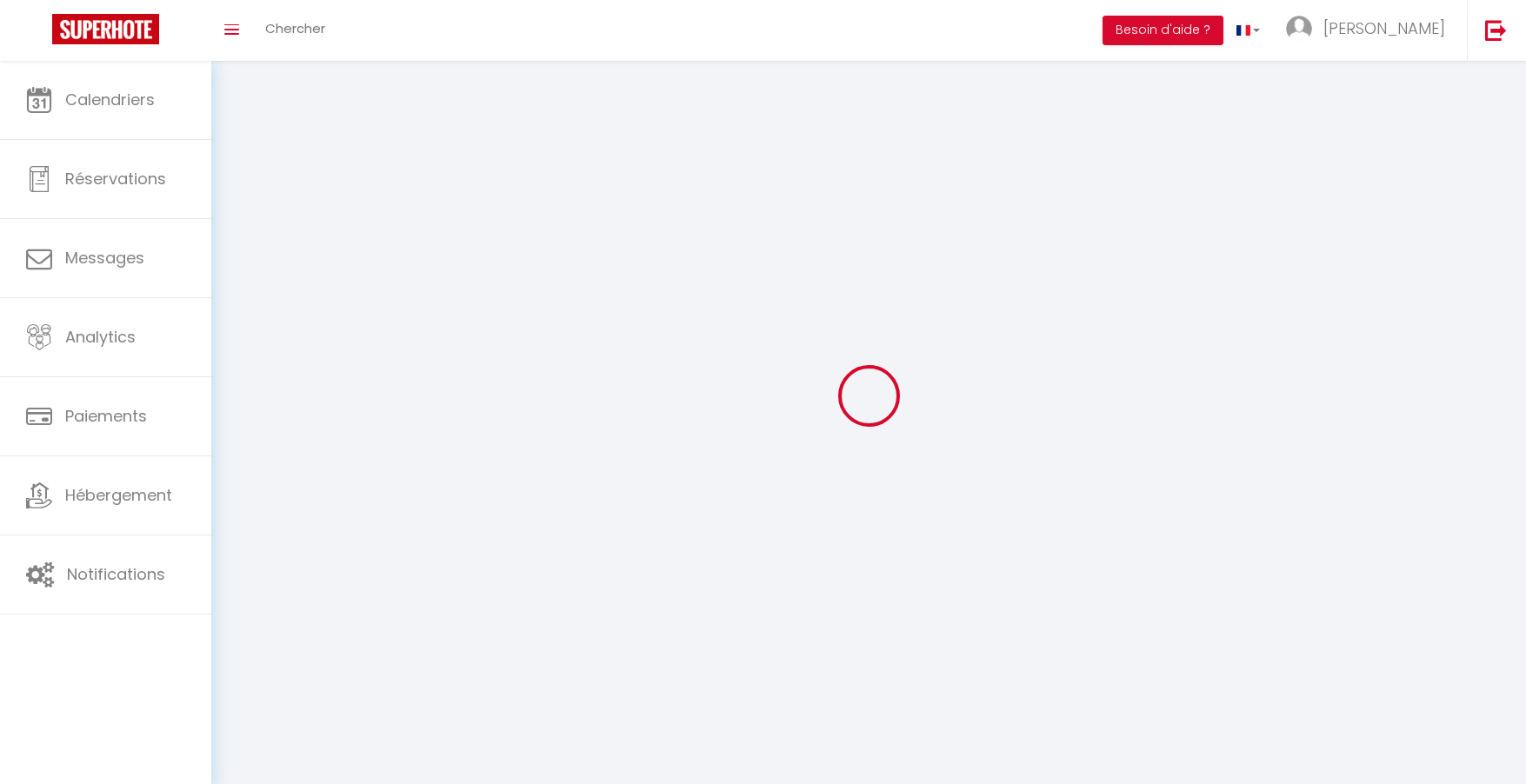
scroll to position [95, 0]
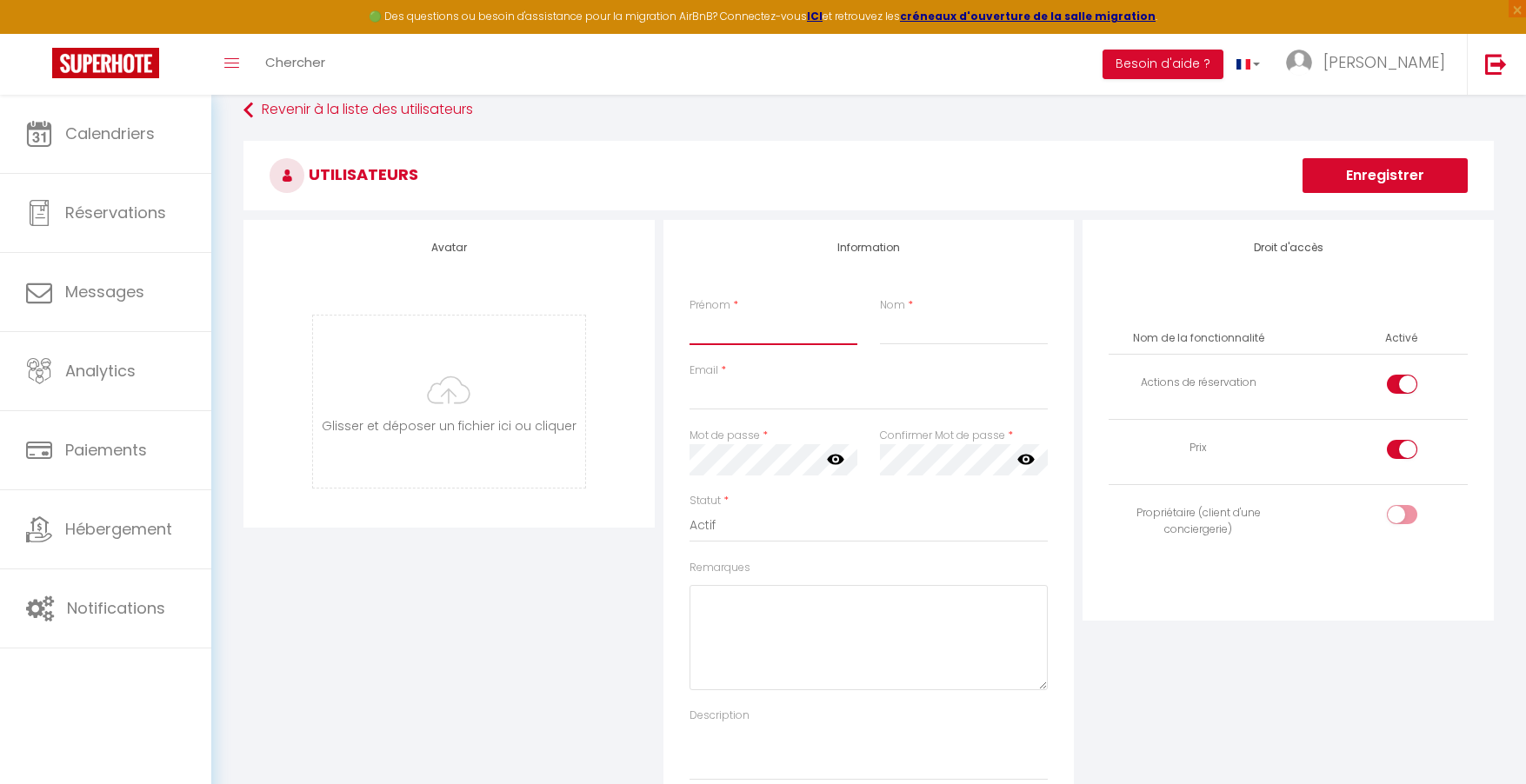
click at [718, 338] on input "Prénom" at bounding box center [773, 329] width 168 height 31
type input "Karine"
type input "Mombellet"
click at [758, 398] on input "Email" at bounding box center [869, 394] width 359 height 31
type input "[EMAIL_ADDRESS][DOMAIN_NAME]"
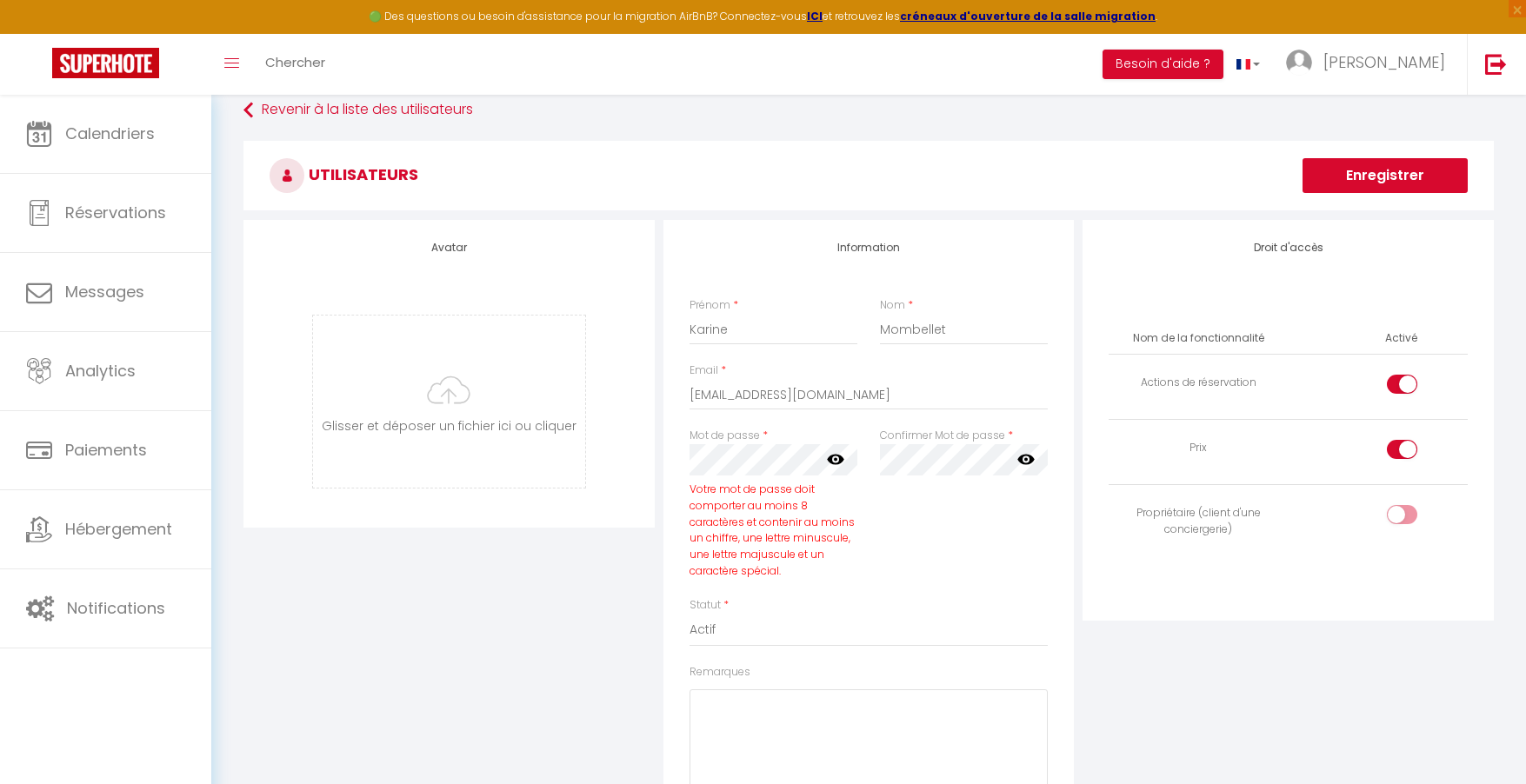
click at [837, 457] on icon at bounding box center [836, 459] width 18 height 18
click at [1028, 460] on icon at bounding box center [1026, 459] width 18 height 18
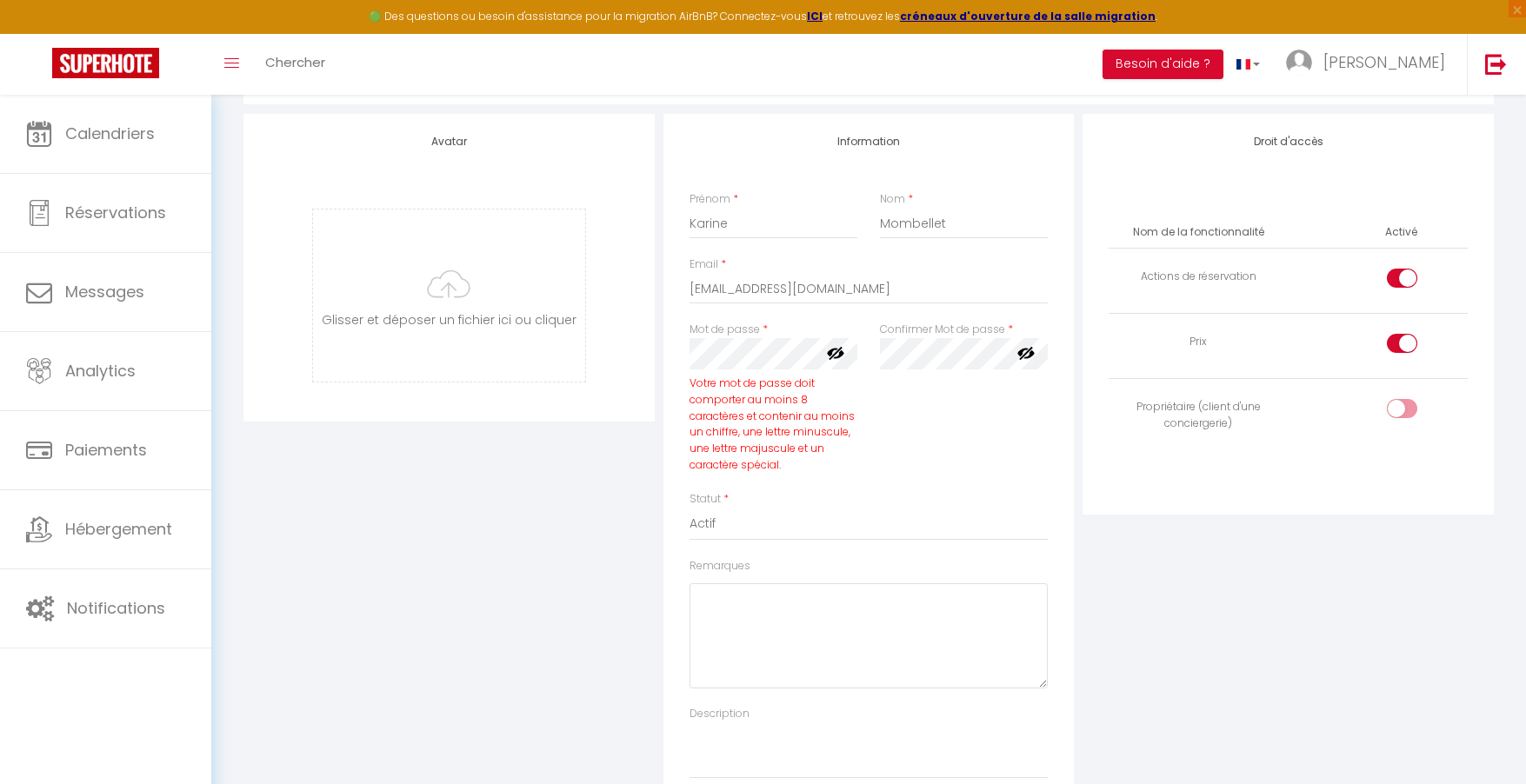
scroll to position [219, 0]
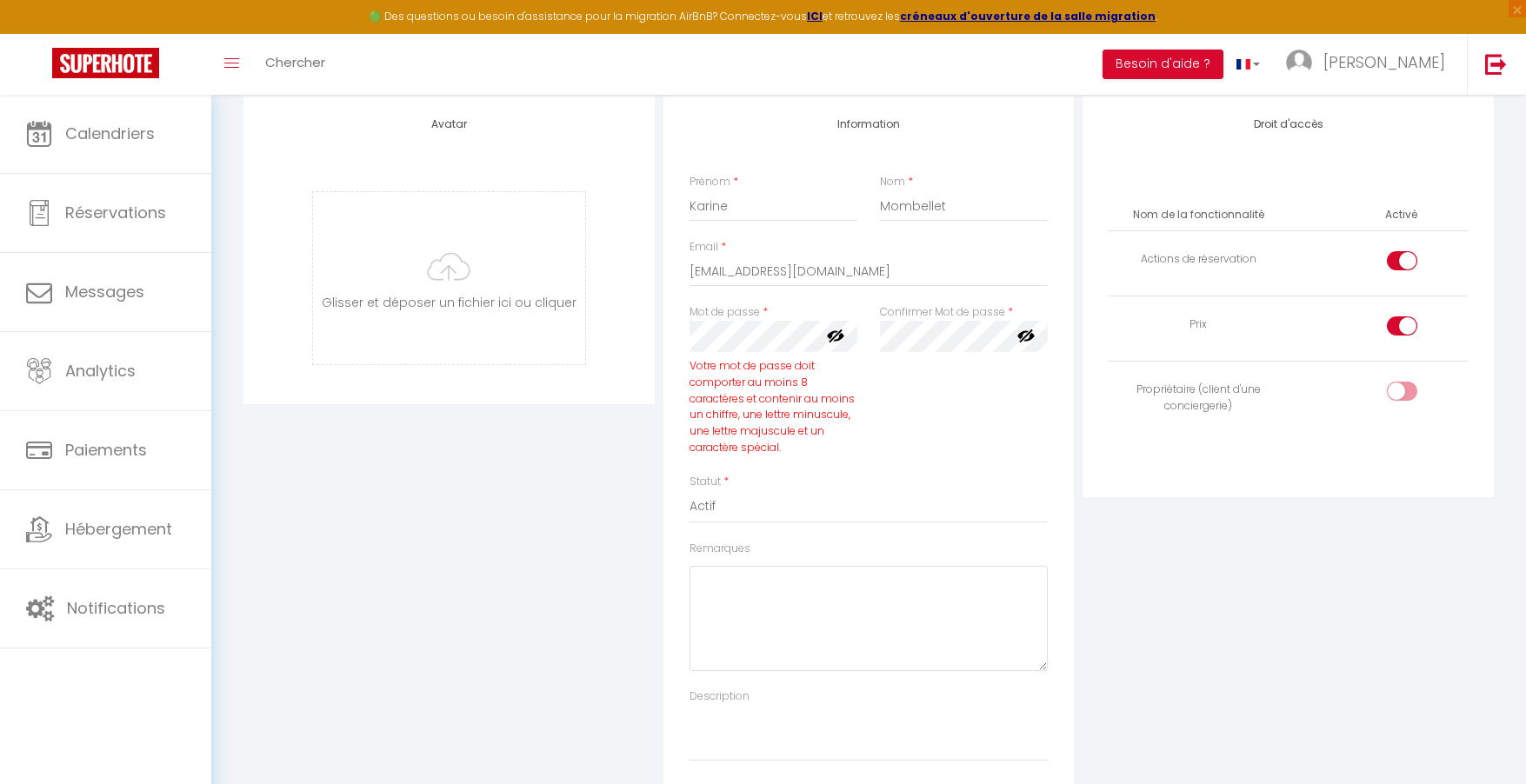
click at [1393, 396] on div at bounding box center [1402, 391] width 30 height 19
click at [1401, 396] on input "checkbox" at bounding box center [1416, 395] width 30 height 26
checkbox input "true"
click at [1405, 324] on input "checkbox" at bounding box center [1416, 329] width 30 height 26
checkbox input "false"
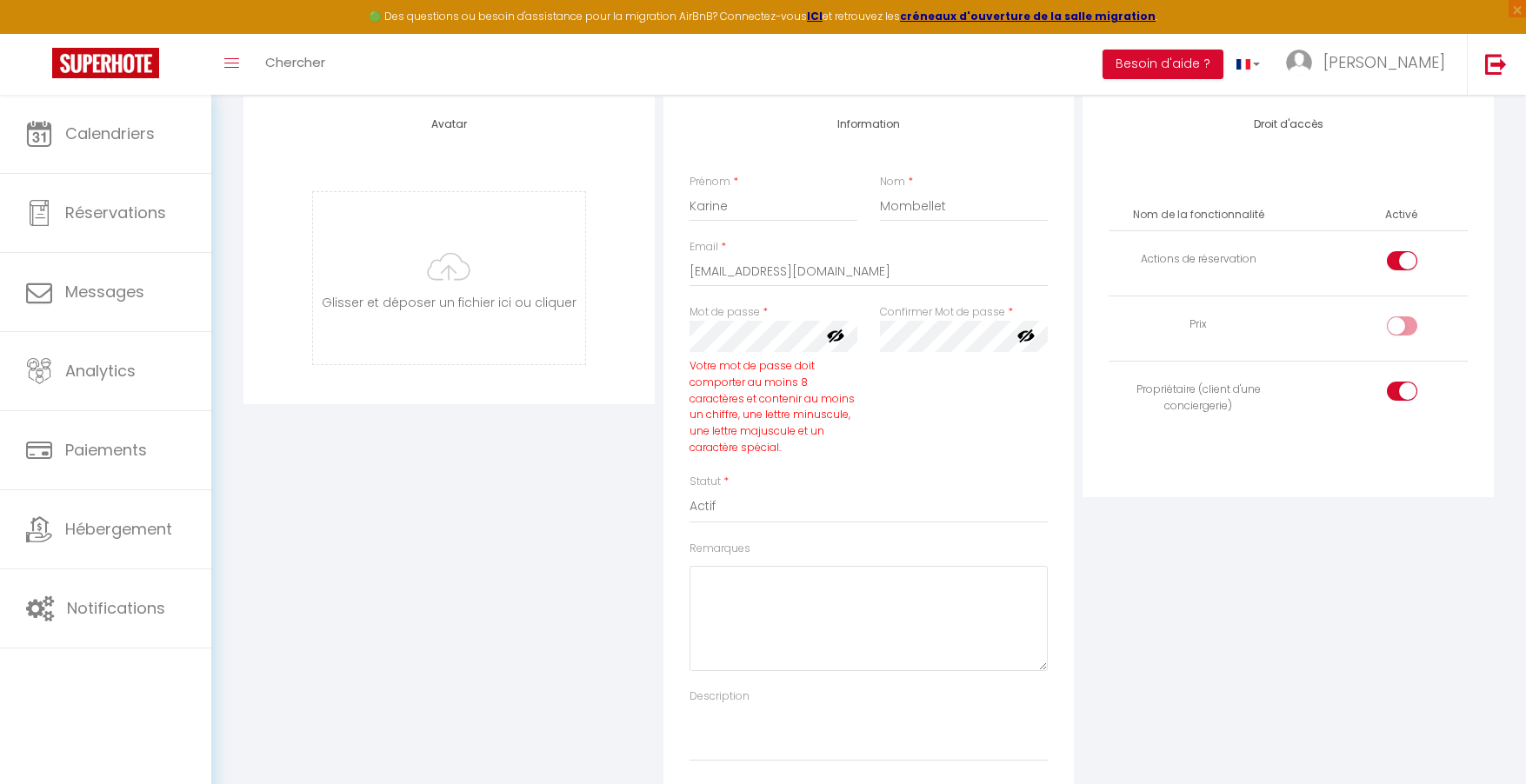
click at [1407, 266] on input "checkbox" at bounding box center [1416, 264] width 30 height 26
checkbox input "false"
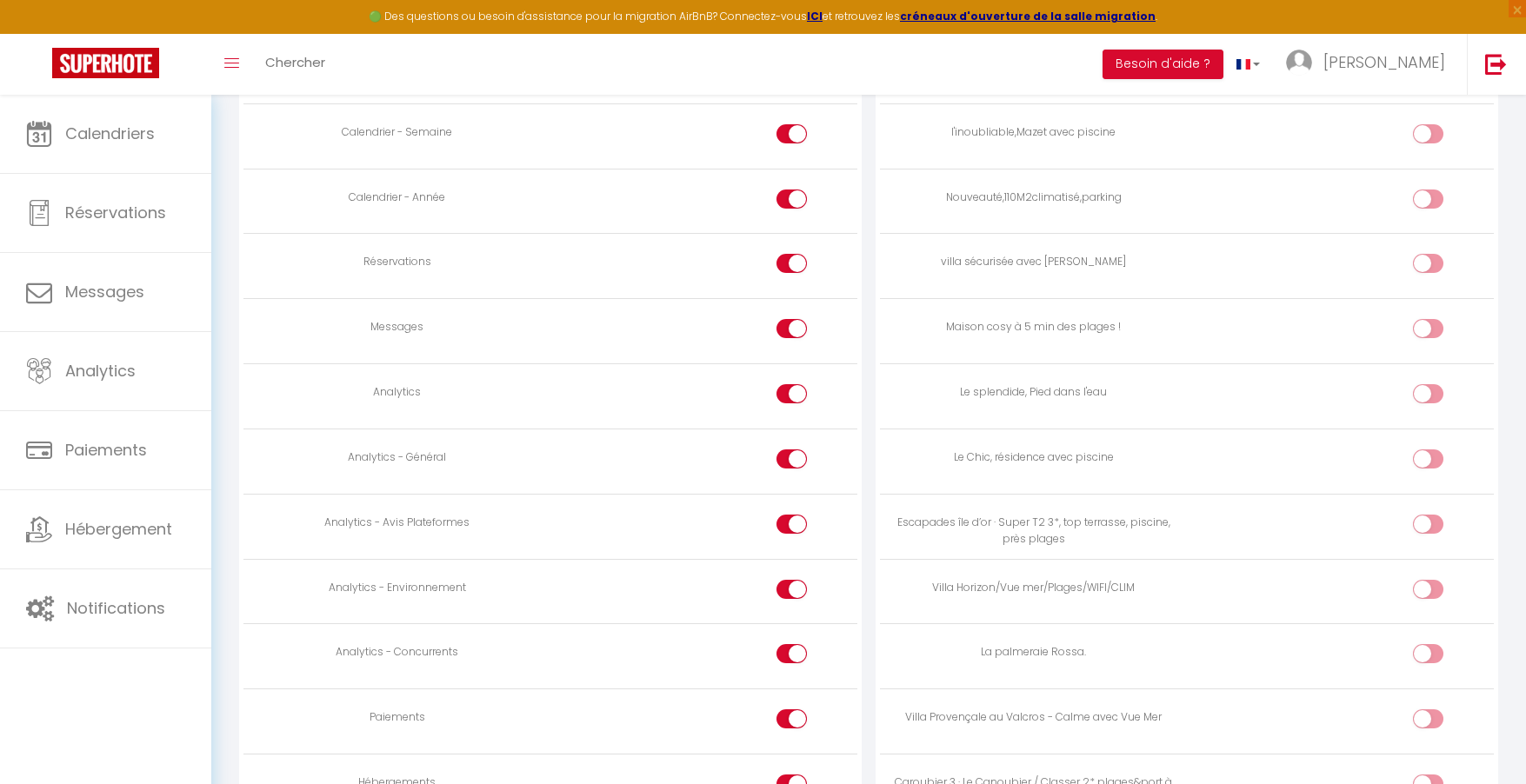
scroll to position [1259, 0]
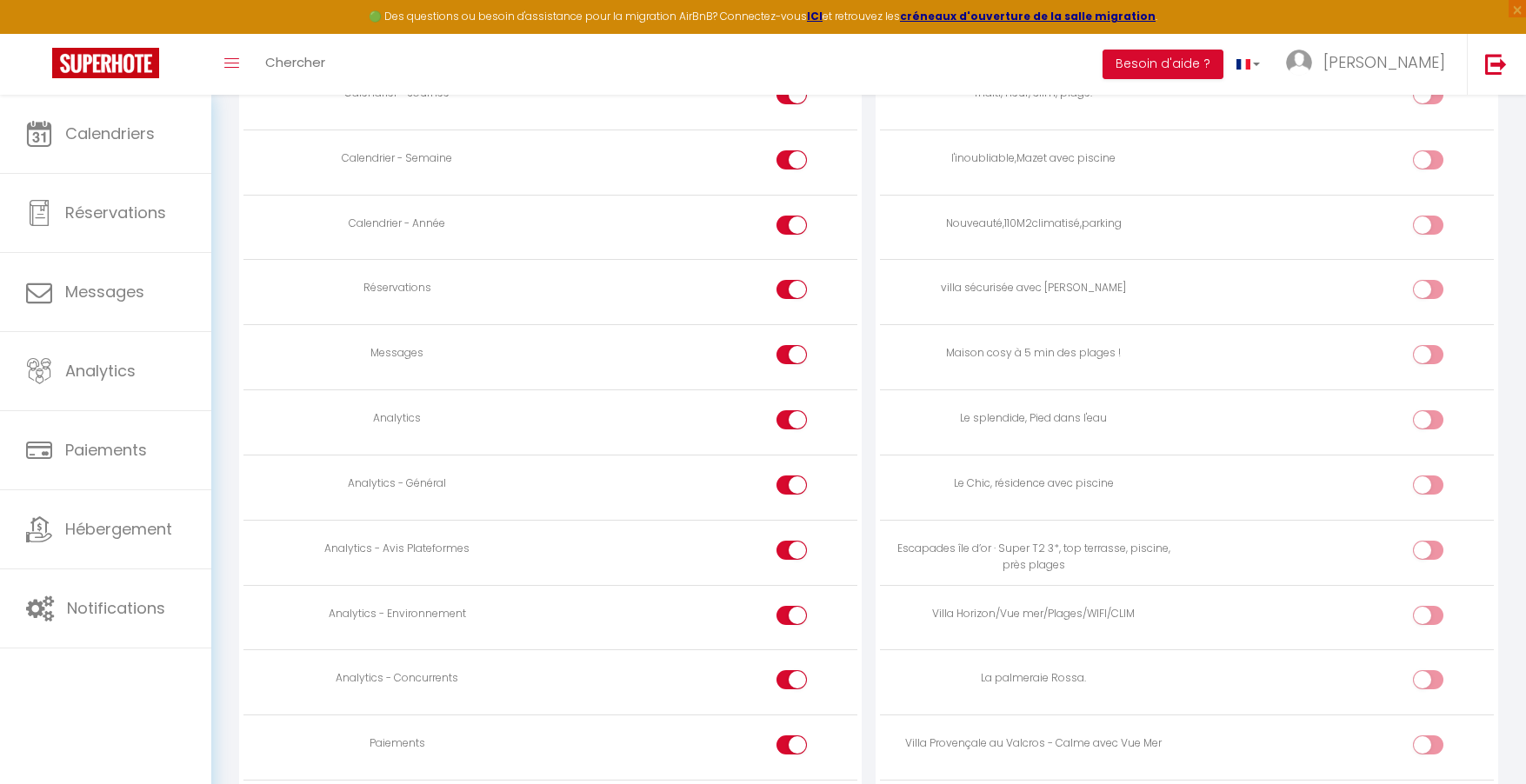
click at [1428, 422] on input "checkbox" at bounding box center [1443, 424] width 30 height 26
checkbox input "true"
click at [792, 291] on input "checkbox" at bounding box center [807, 294] width 30 height 26
click at [789, 279] on td at bounding box center [703, 293] width 307 height 66
click at [790, 283] on div at bounding box center [792, 290] width 30 height 19
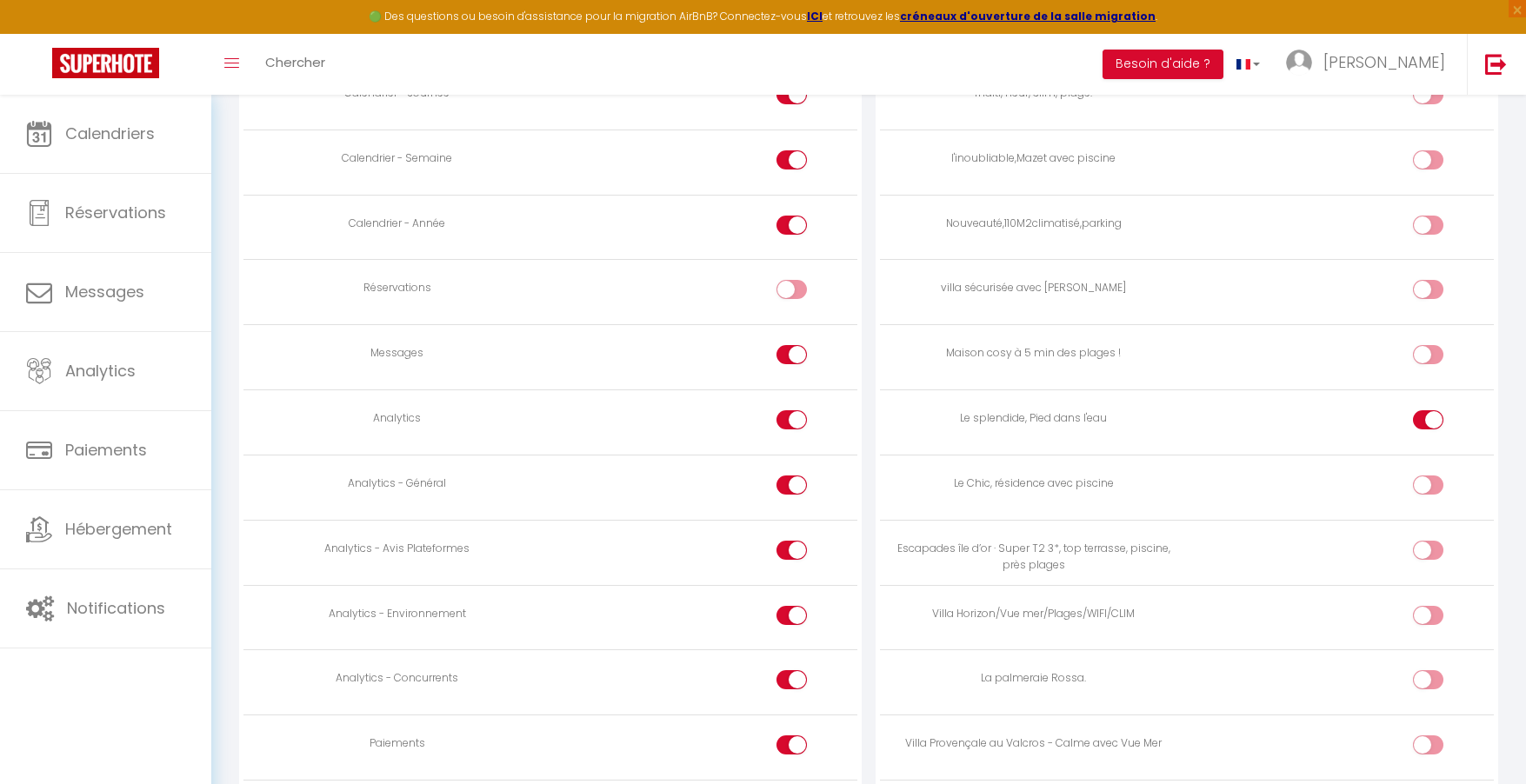
click at [792, 283] on input "checkbox" at bounding box center [807, 294] width 30 height 26
checkbox input "true"
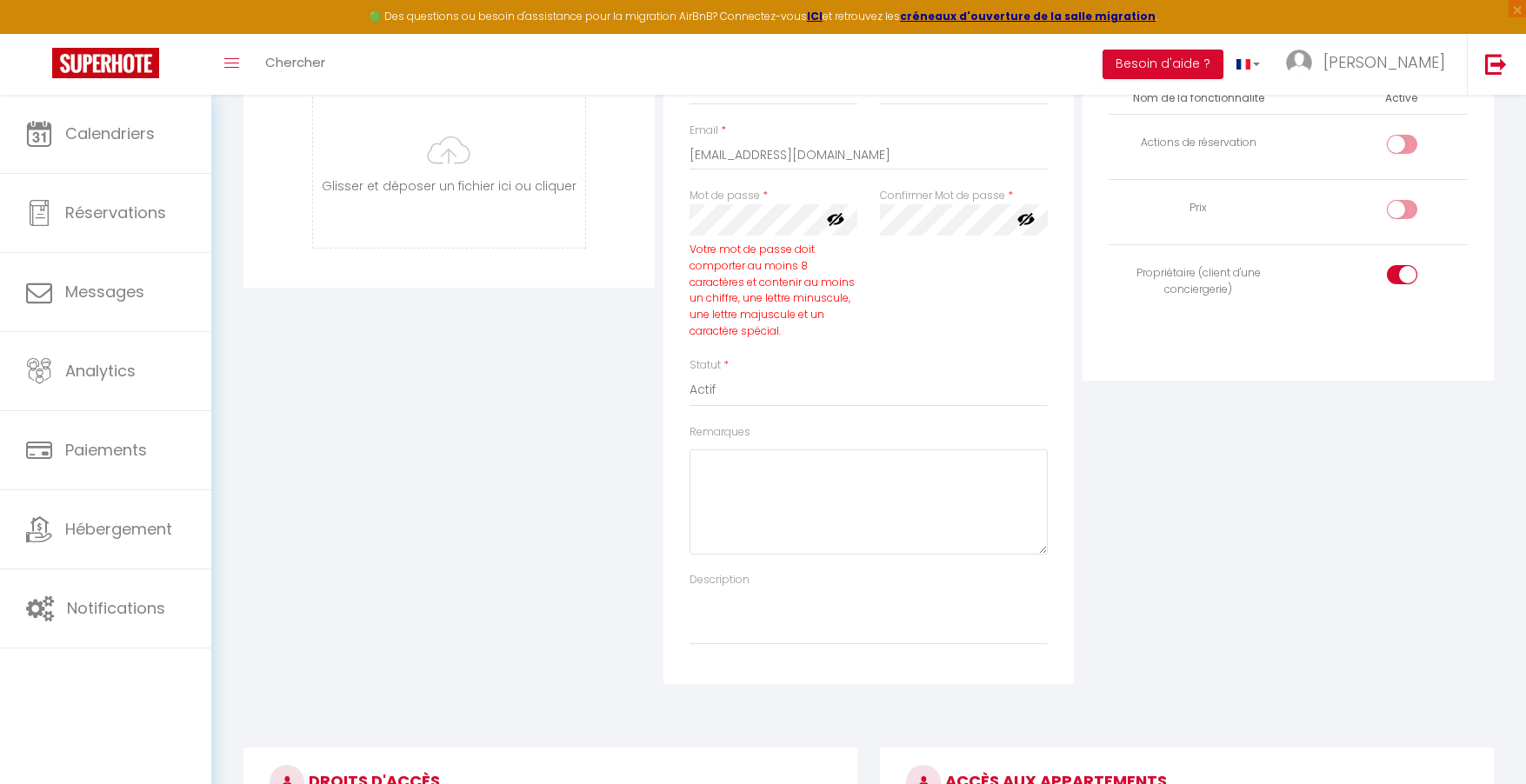
scroll to position [167, 0]
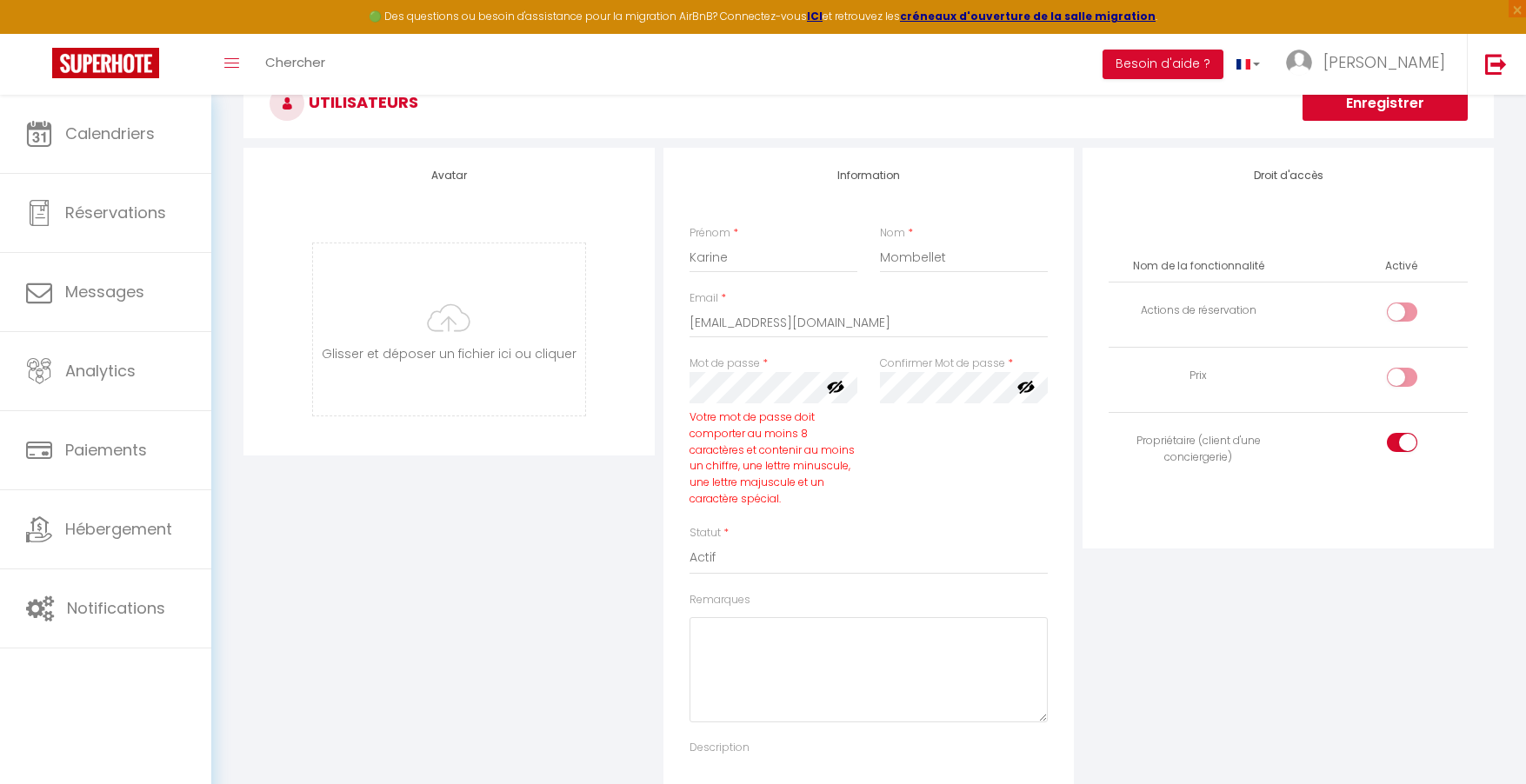
click at [864, 498] on div "Mot de passe * Votre mot de passe doit comporter au moins 8 caractères et conte…" at bounding box center [773, 440] width 190 height 170
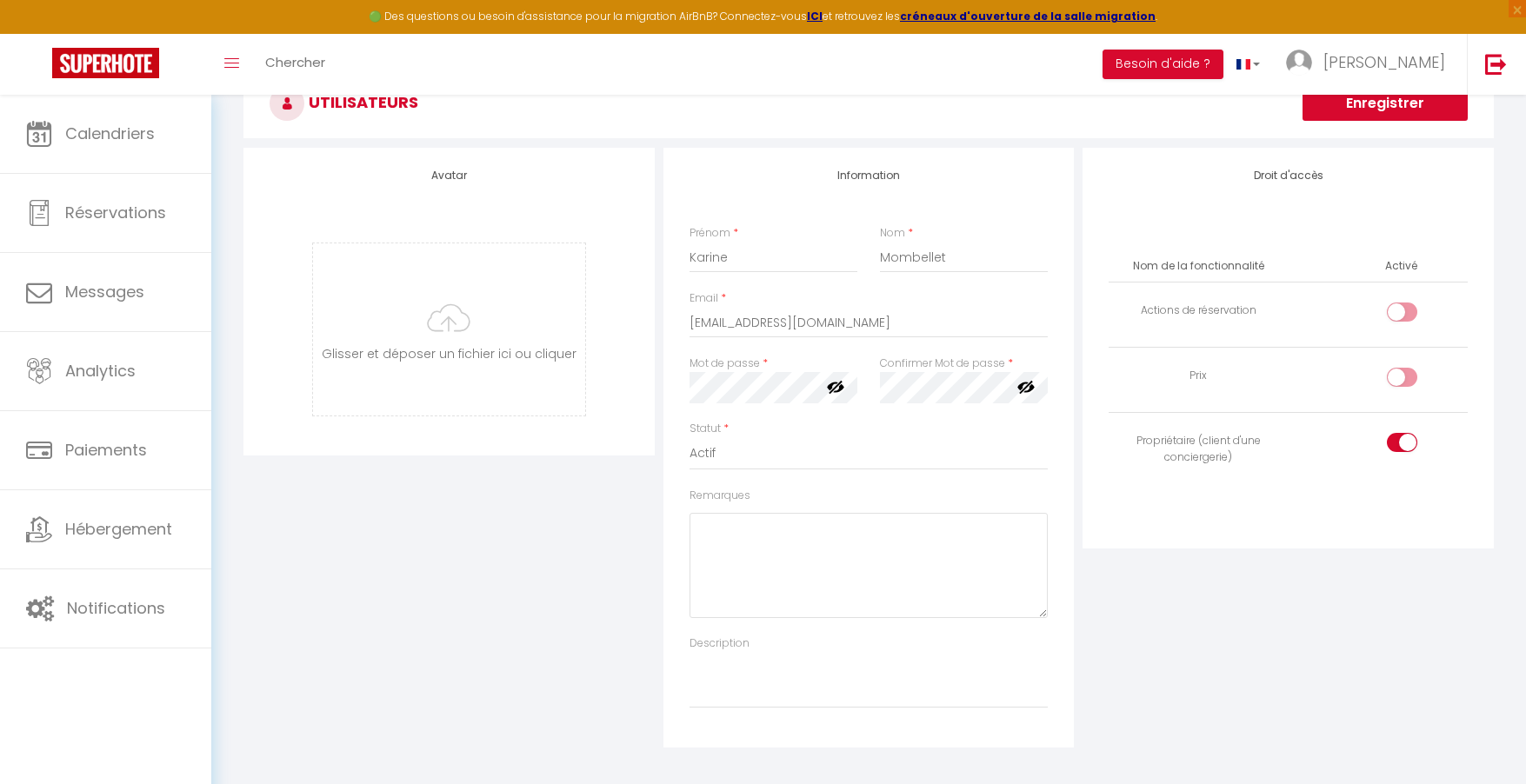
click at [1381, 113] on button "Enregistrer" at bounding box center [1385, 103] width 165 height 35
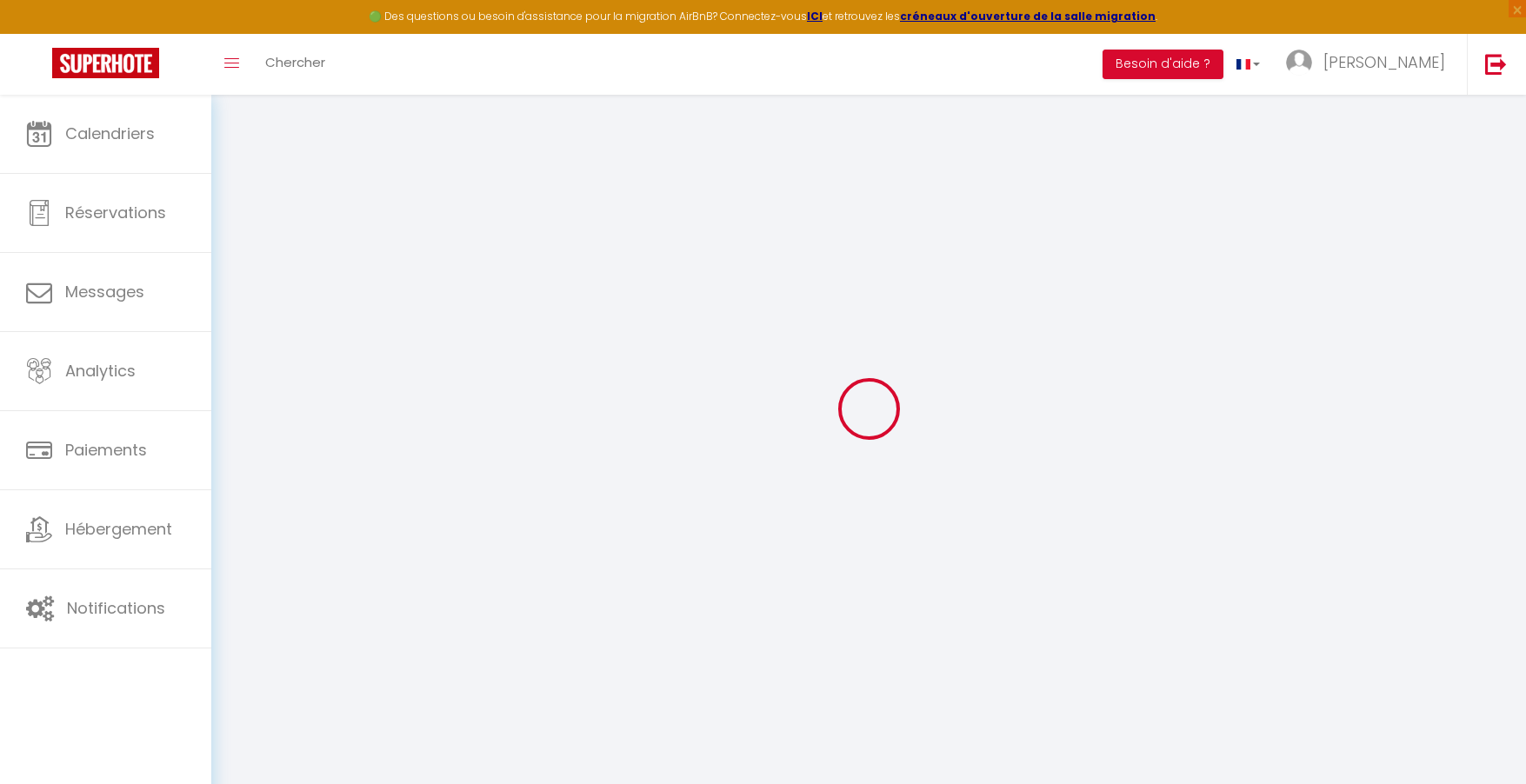
scroll to position [95, 0]
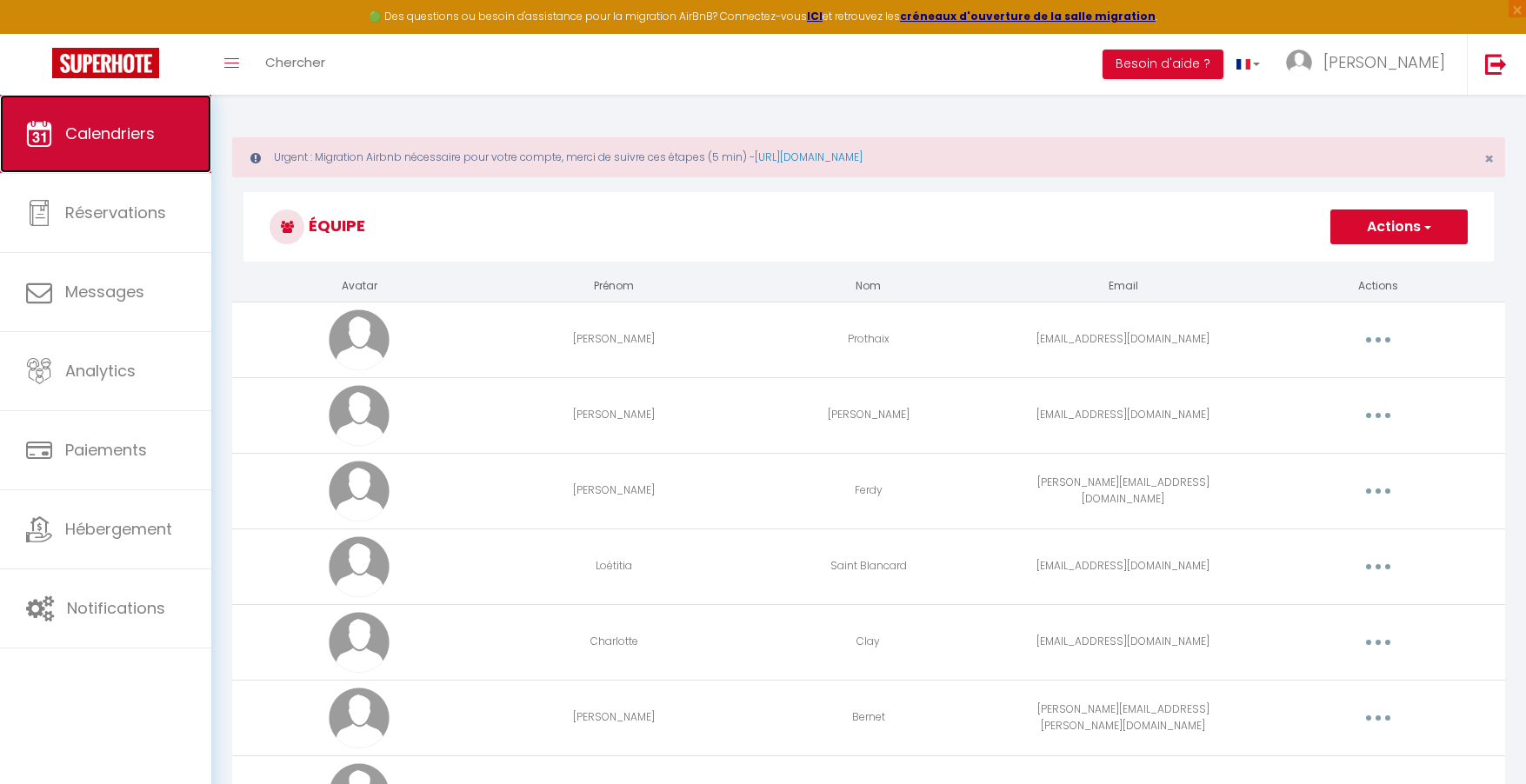
click at [149, 97] on link "Calendriers" at bounding box center [105, 133] width 211 height 78
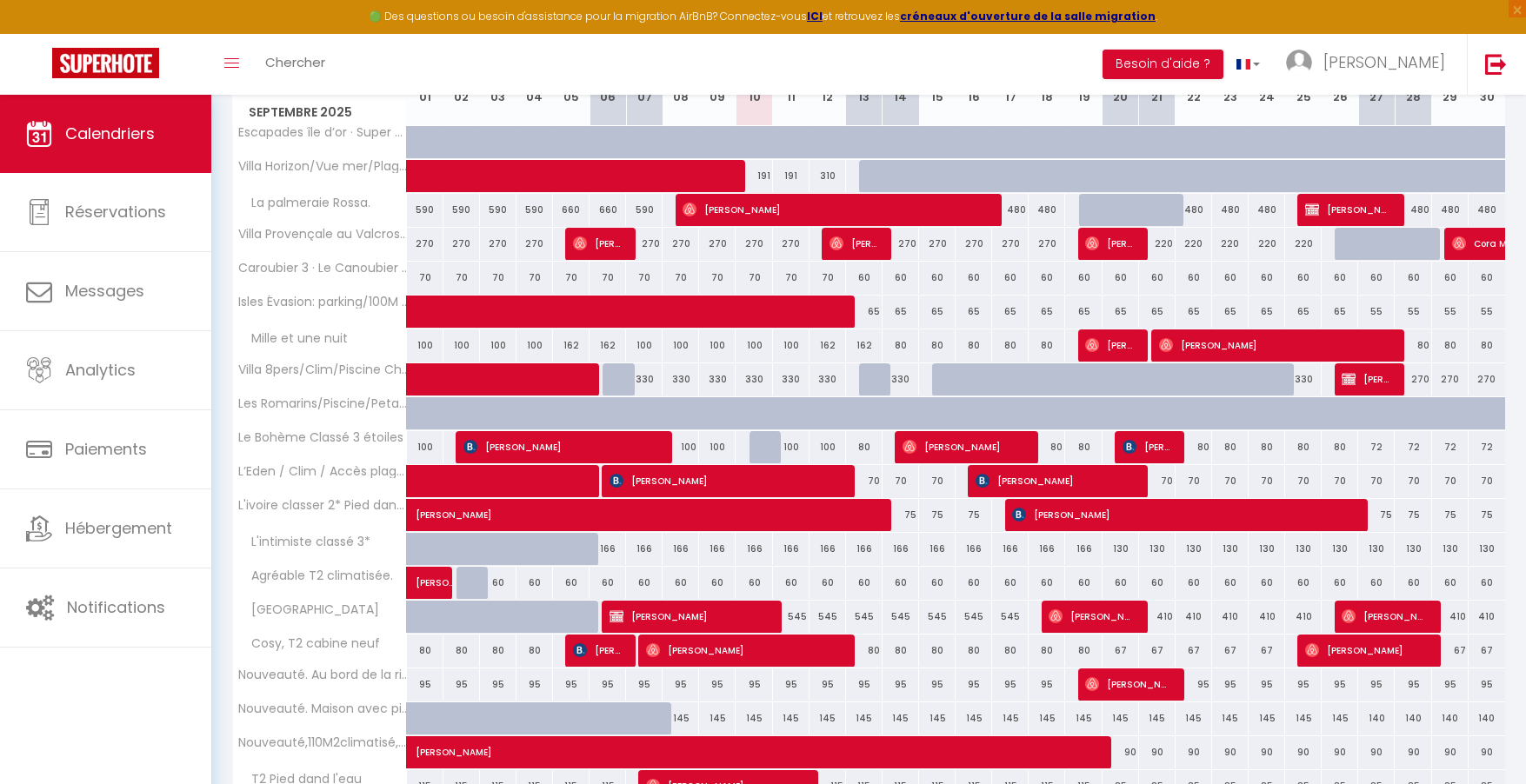
scroll to position [479, 0]
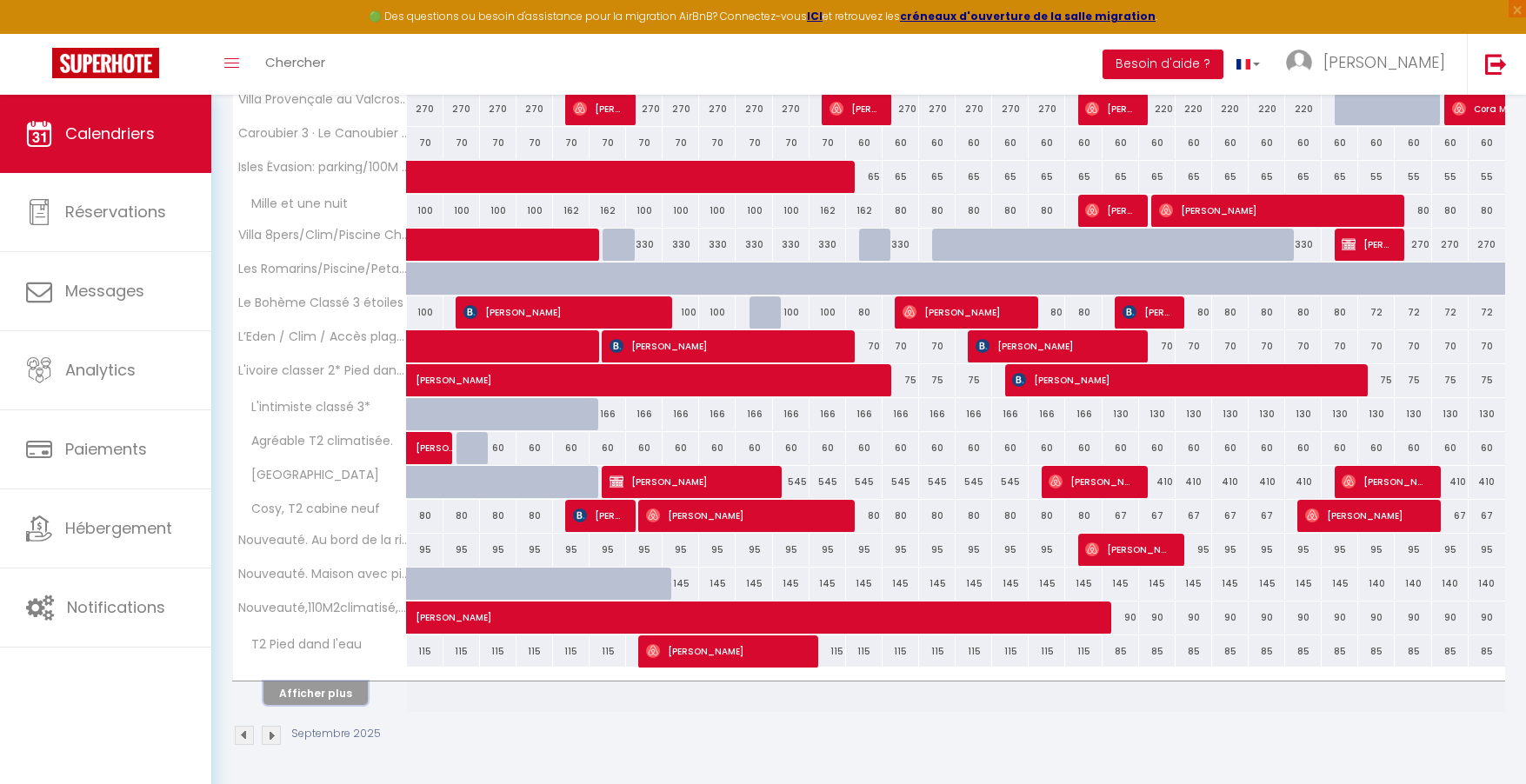
click at [316, 692] on button "Afficher plus" at bounding box center [315, 693] width 104 height 23
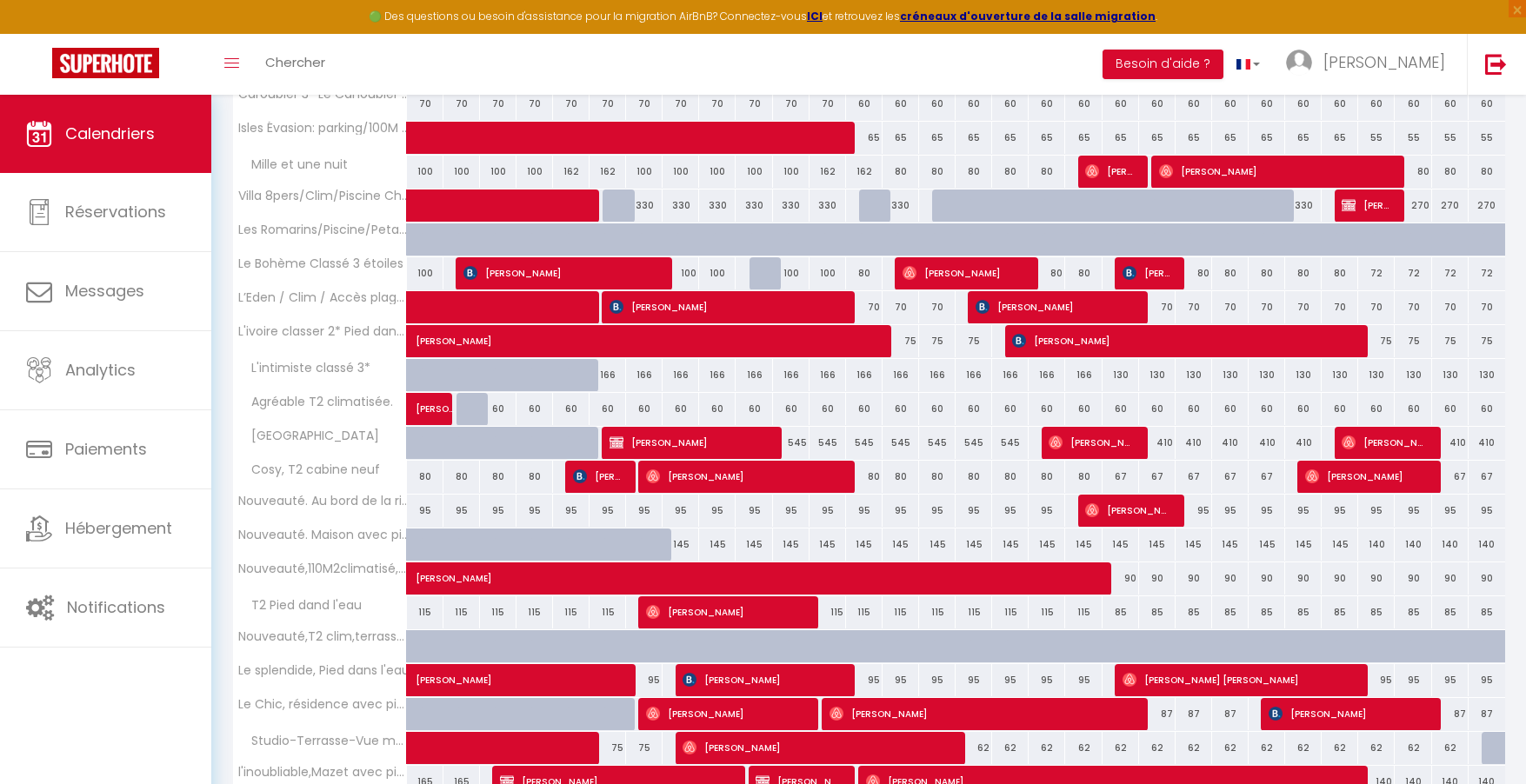
scroll to position [627, 0]
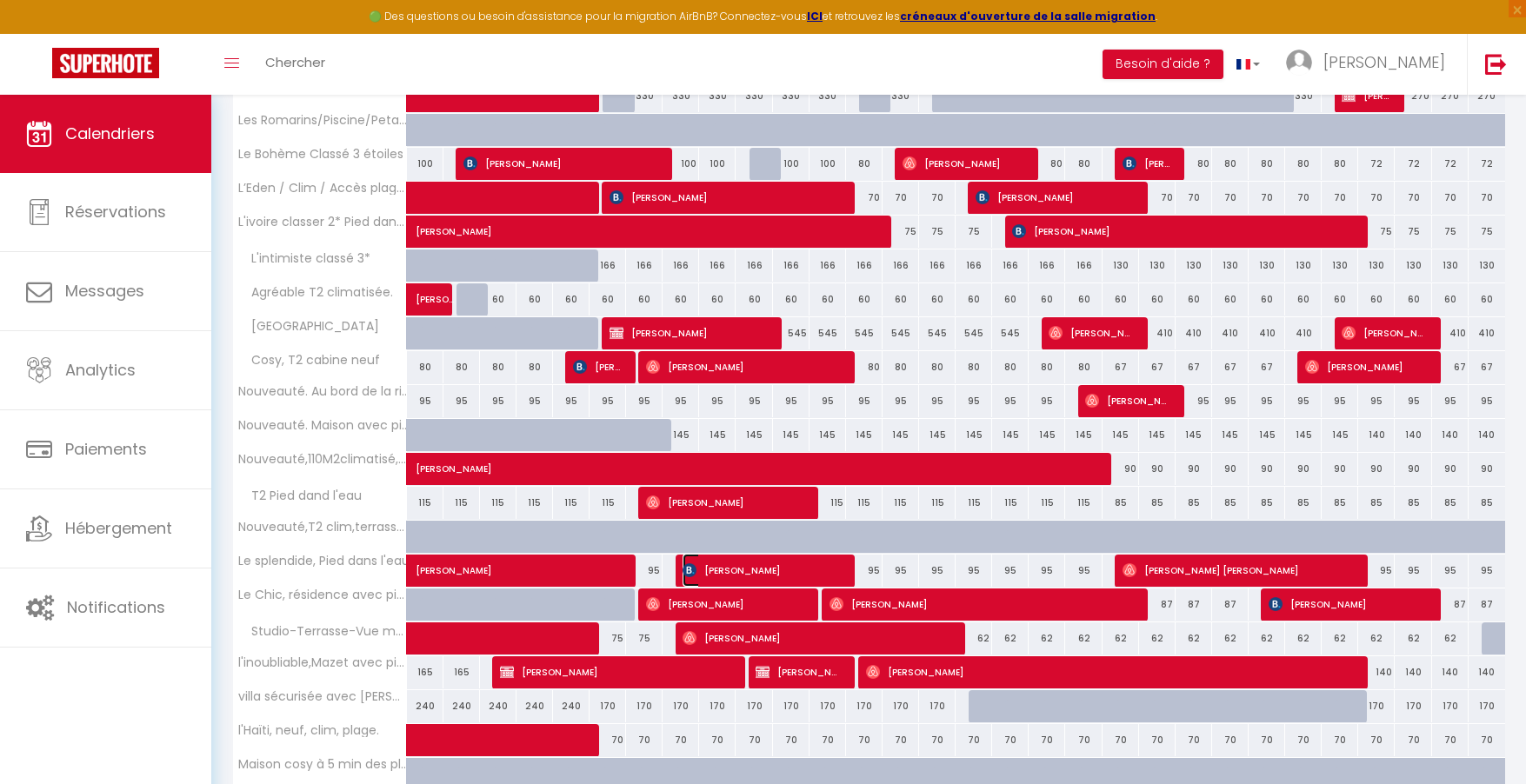
click at [769, 570] on span "[PERSON_NAME]" at bounding box center [762, 570] width 159 height 33
select select "OK"
select select "KO"
select select "0"
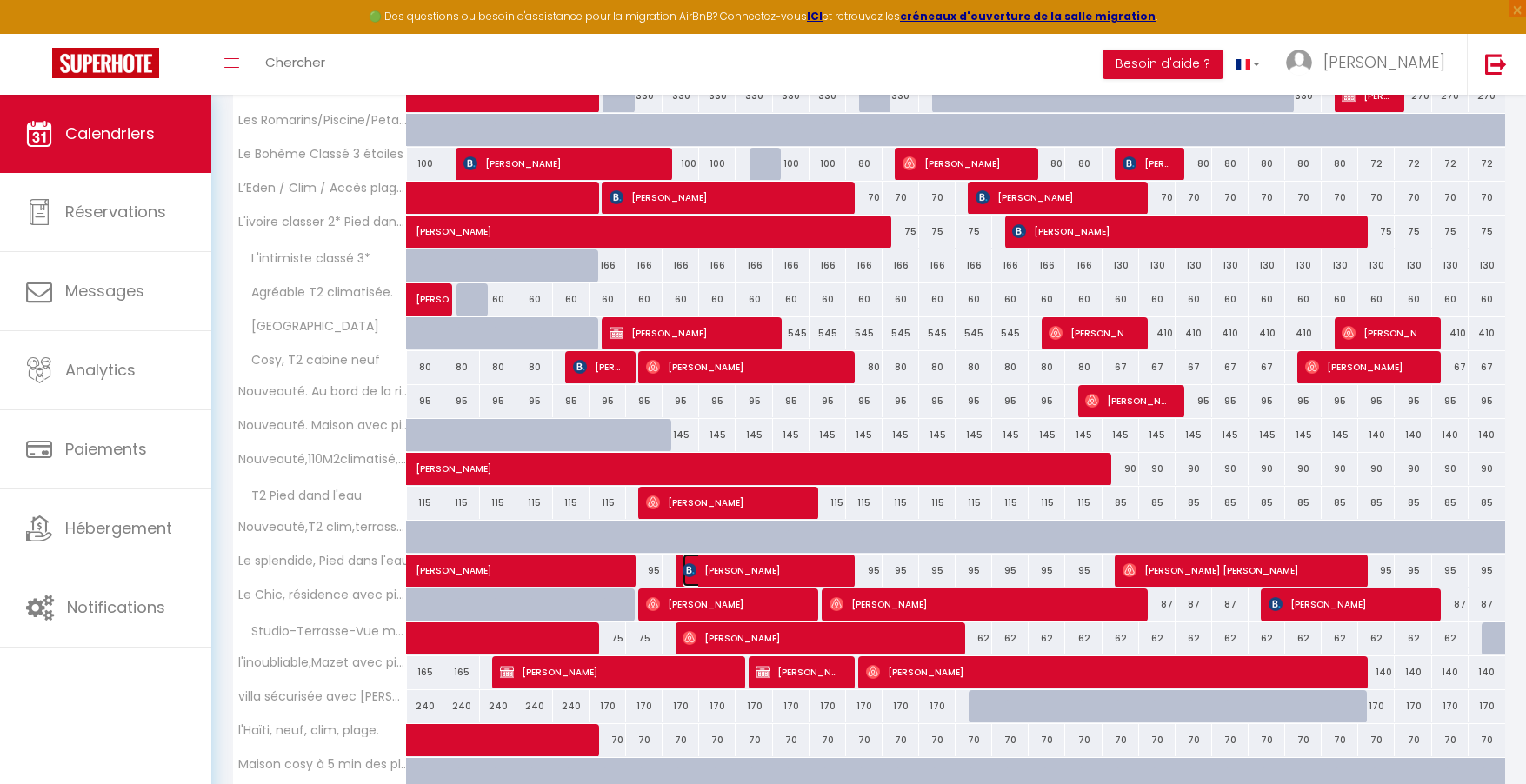
select select "1"
select select
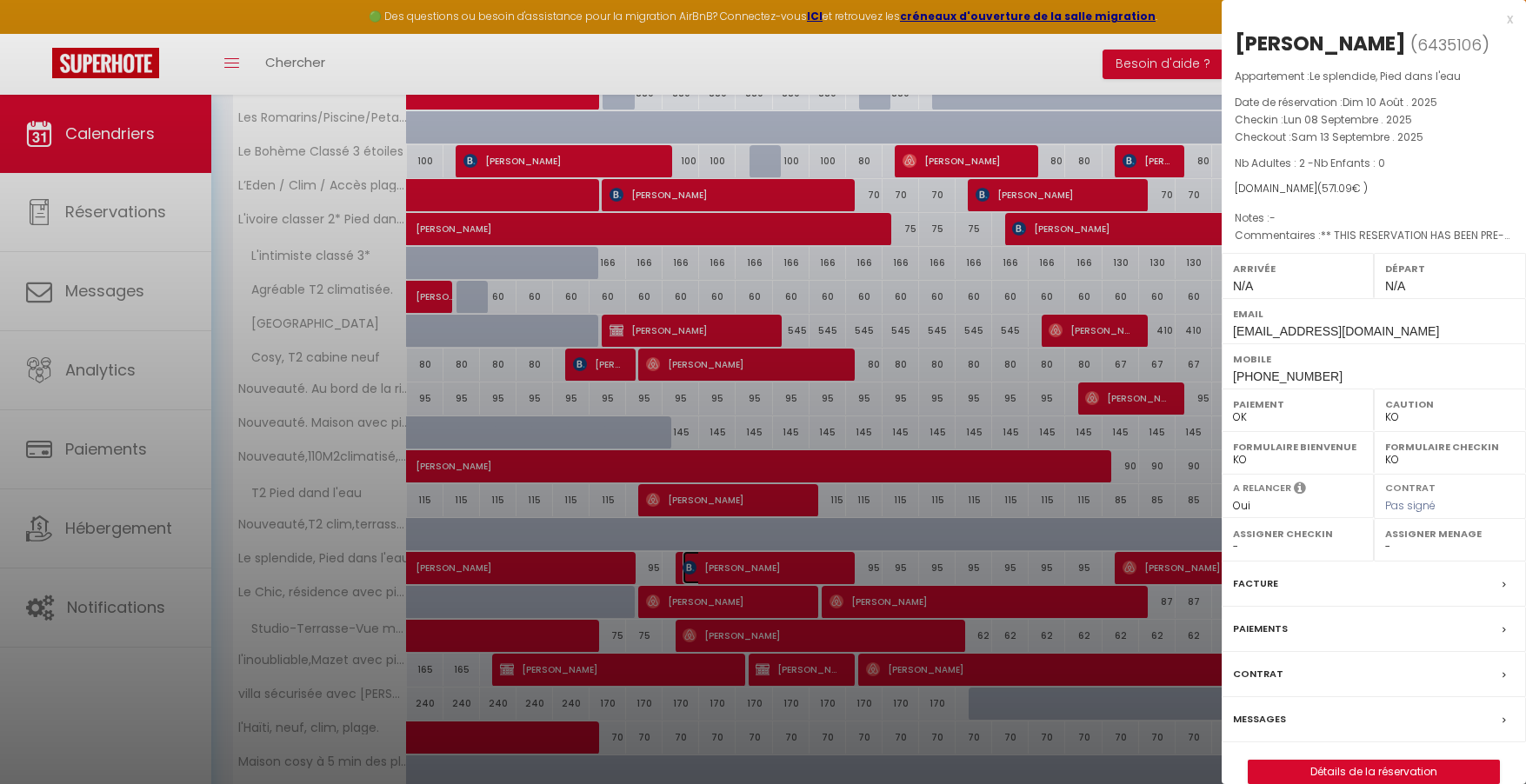
scroll to position [631, 0]
click at [1509, 19] on div "x" at bounding box center [1367, 19] width 292 height 21
